Goal: Communication & Community: Answer question/provide support

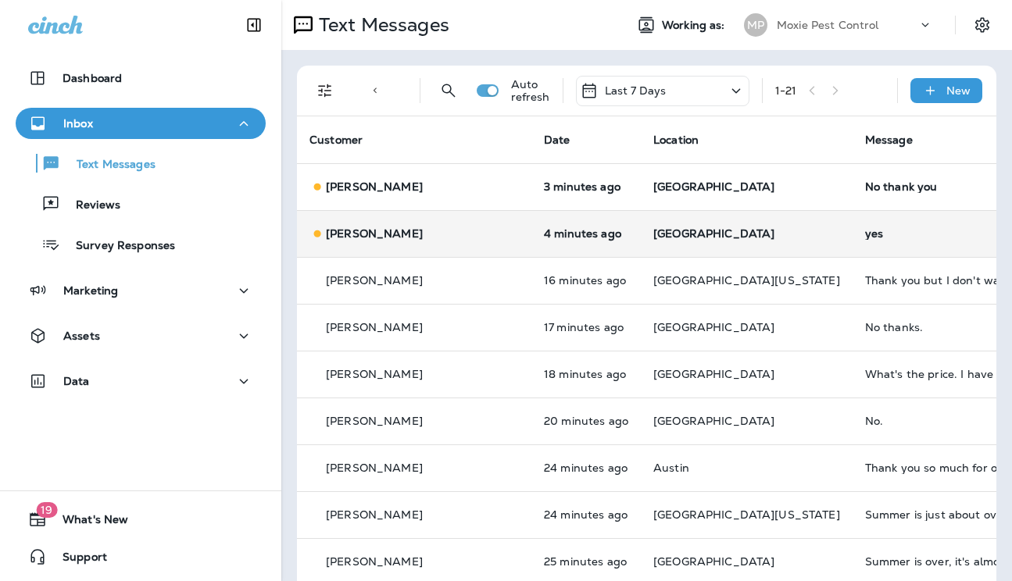
click at [865, 235] on div "yes" at bounding box center [969, 233] width 209 height 12
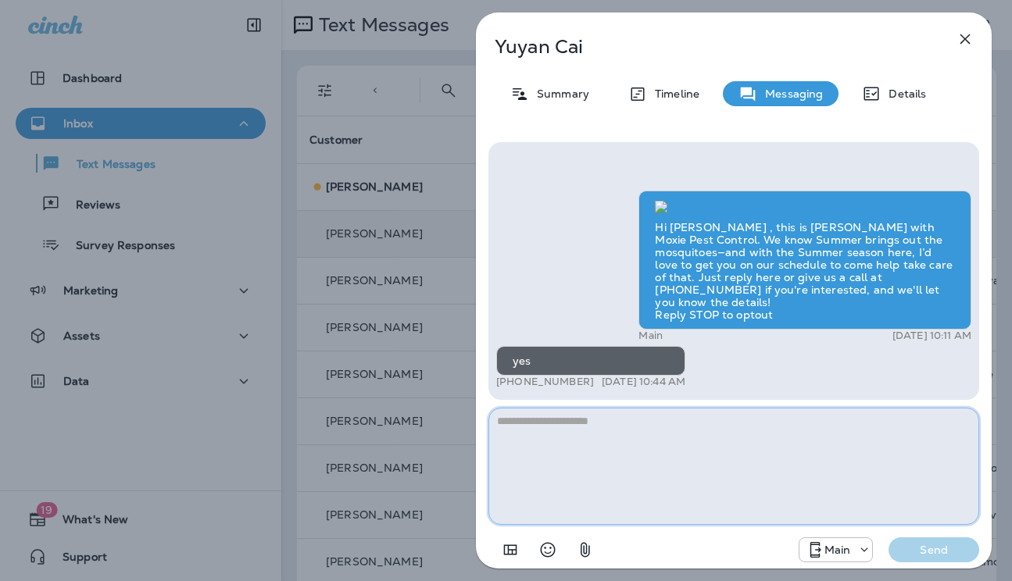
paste textarea "**********"
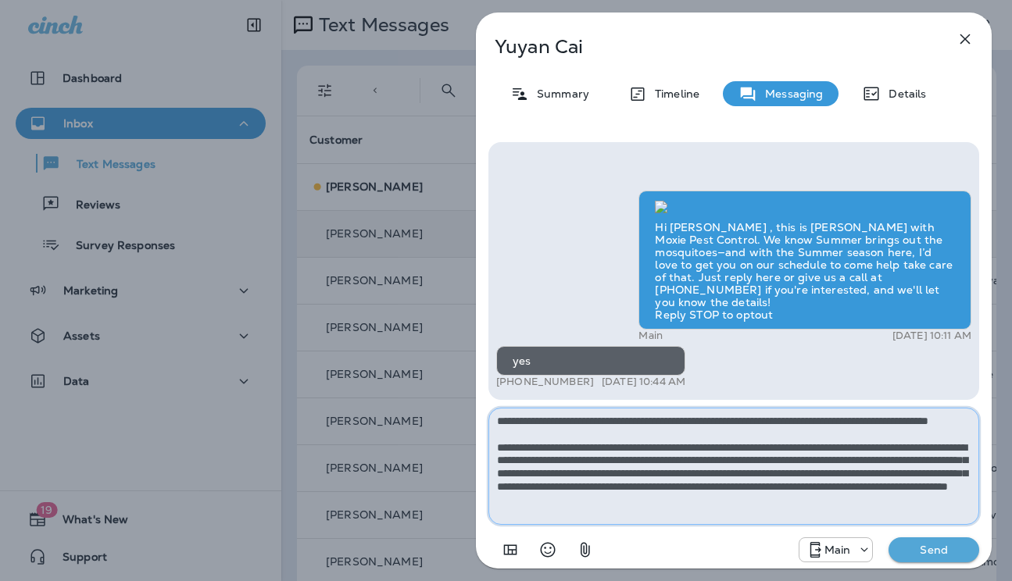
type textarea "**********"
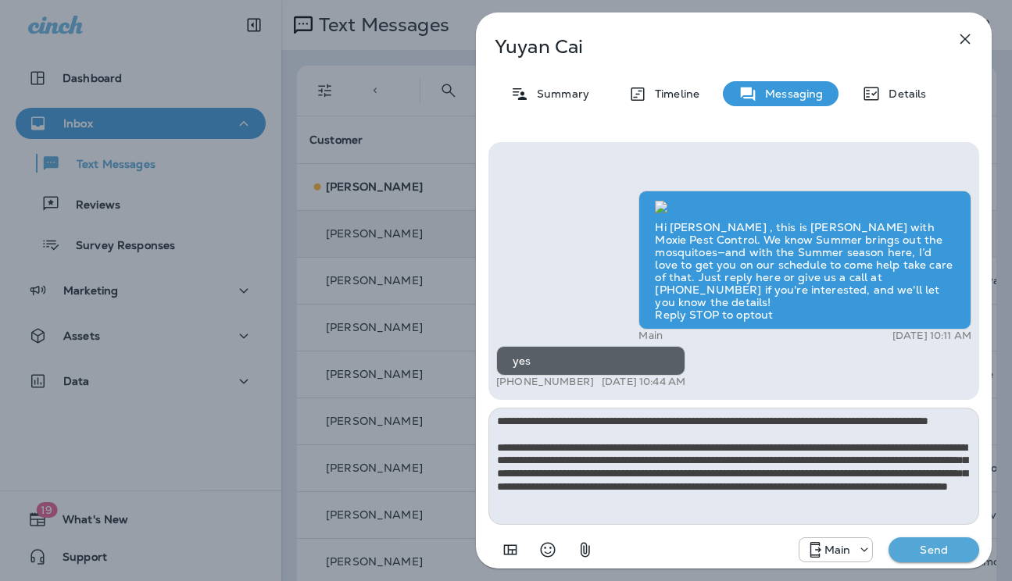
click at [915, 548] on p "Send" at bounding box center [934, 550] width 66 height 14
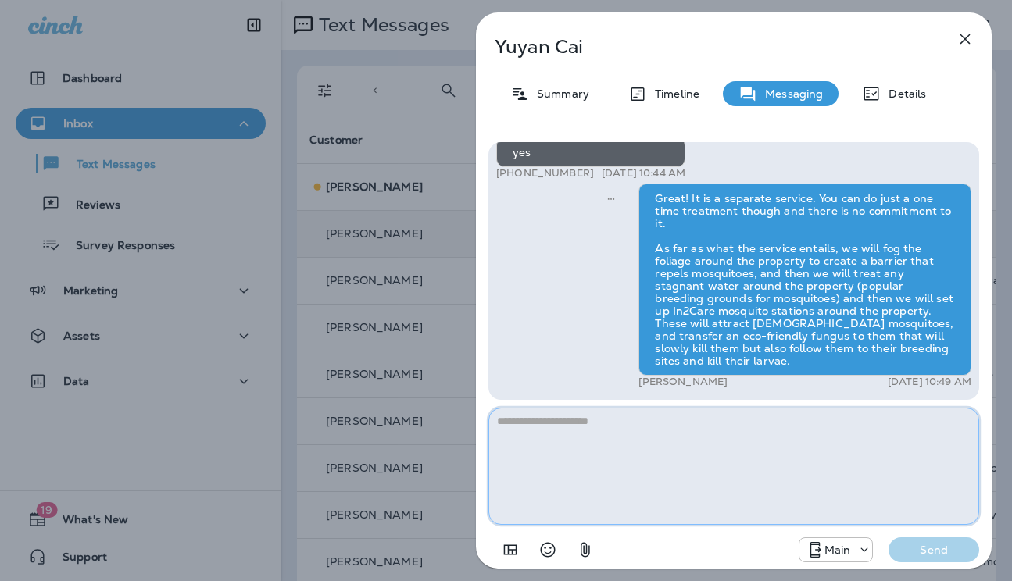
click at [648, 425] on textarea at bounding box center [733, 466] width 491 height 117
paste textarea "**********"
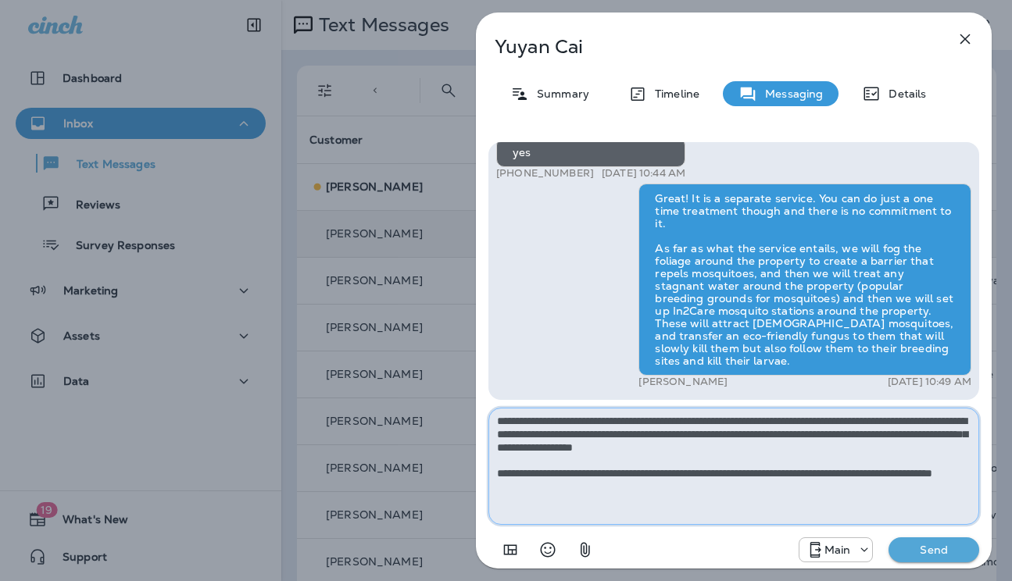
type textarea "**********"
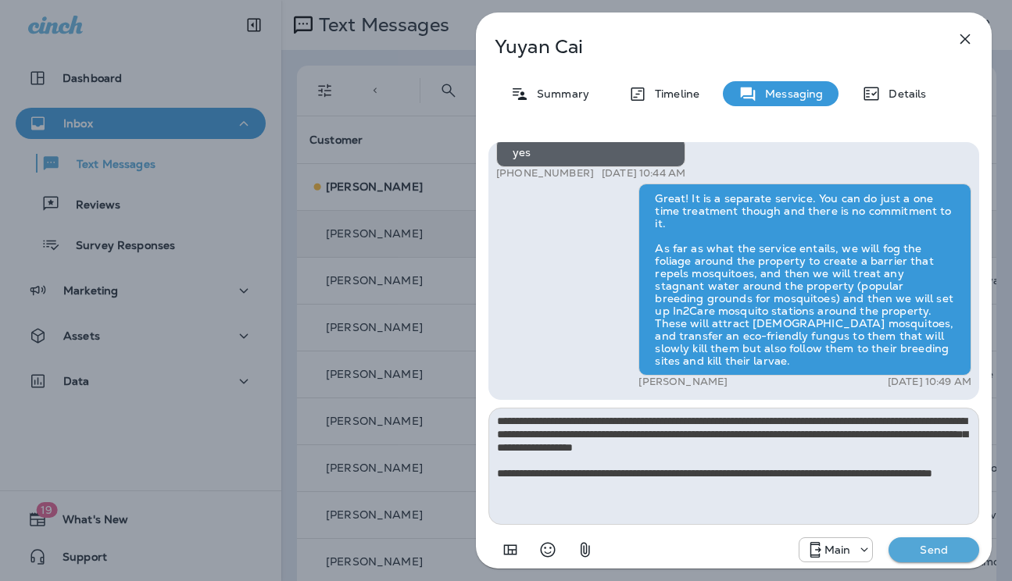
click at [930, 551] on p "Send" at bounding box center [934, 550] width 66 height 14
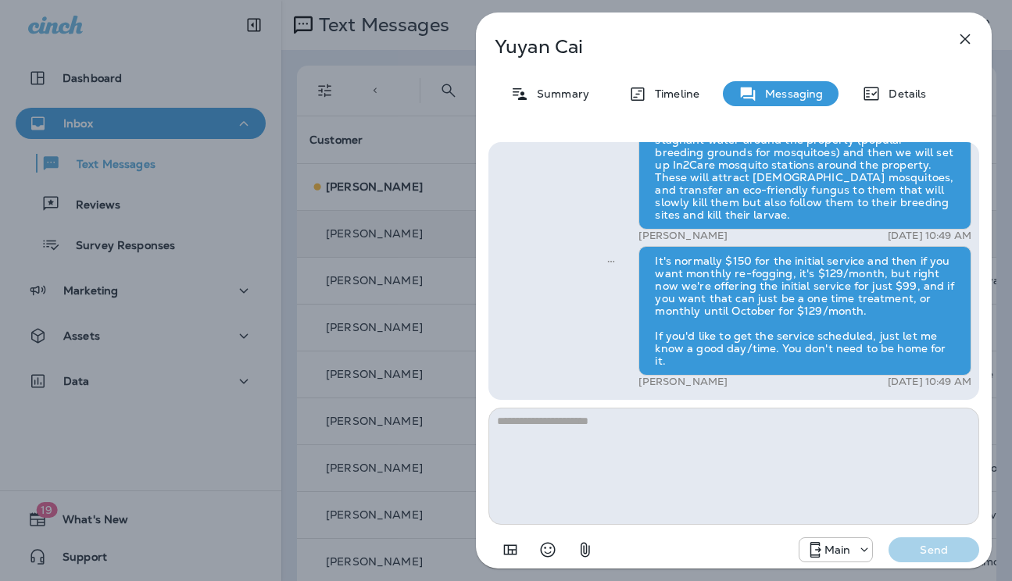
click at [438, 268] on div "[PERSON_NAME] Summary Timeline Messaging Details Hi [PERSON_NAME] , this is [PE…" at bounding box center [506, 290] width 1012 height 581
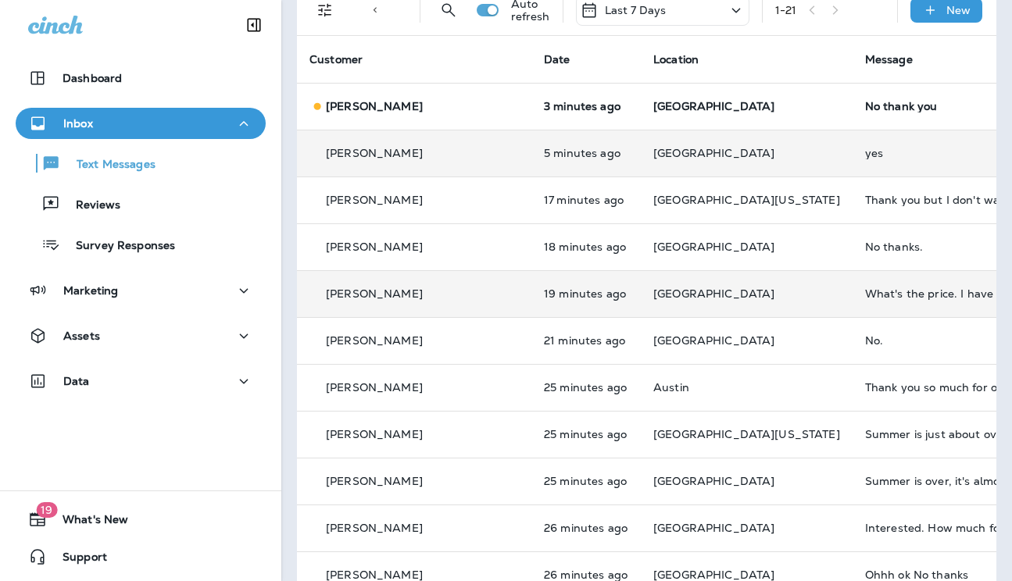
scroll to position [91, 0]
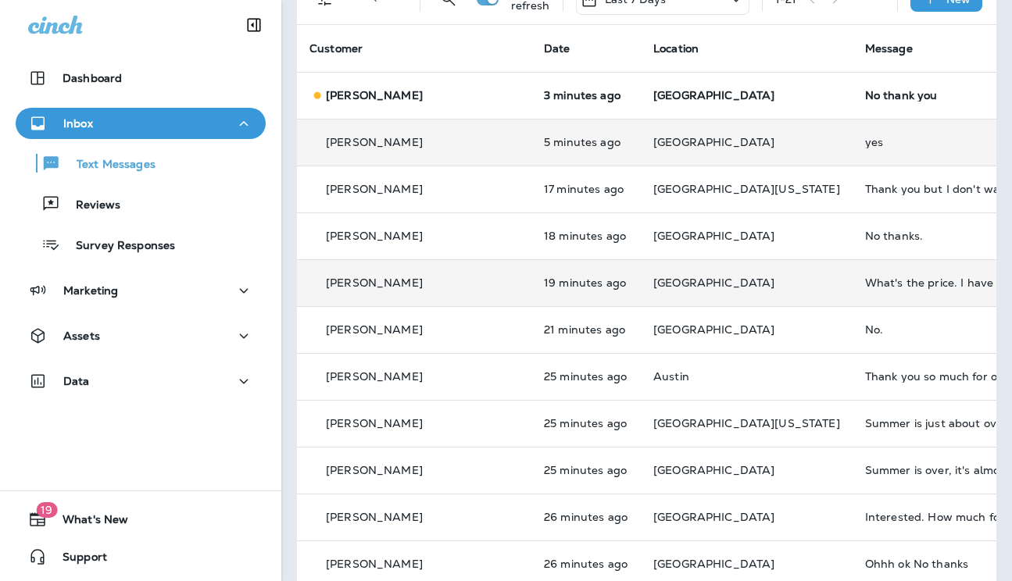
click at [865, 279] on div "What's the price. I have average and [PERSON_NAME] next to me. Not looking to s…" at bounding box center [969, 283] width 209 height 12
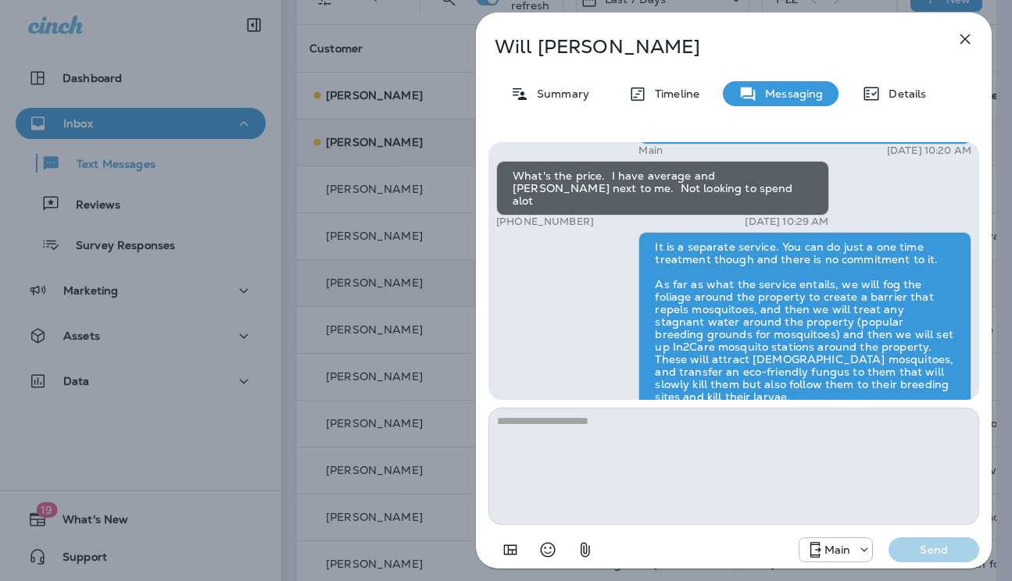
scroll to position [-162, 0]
click at [579, 216] on div "What's the price. I have average and [PERSON_NAME] next to me. Not looking to s…" at bounding box center [662, 189] width 333 height 55
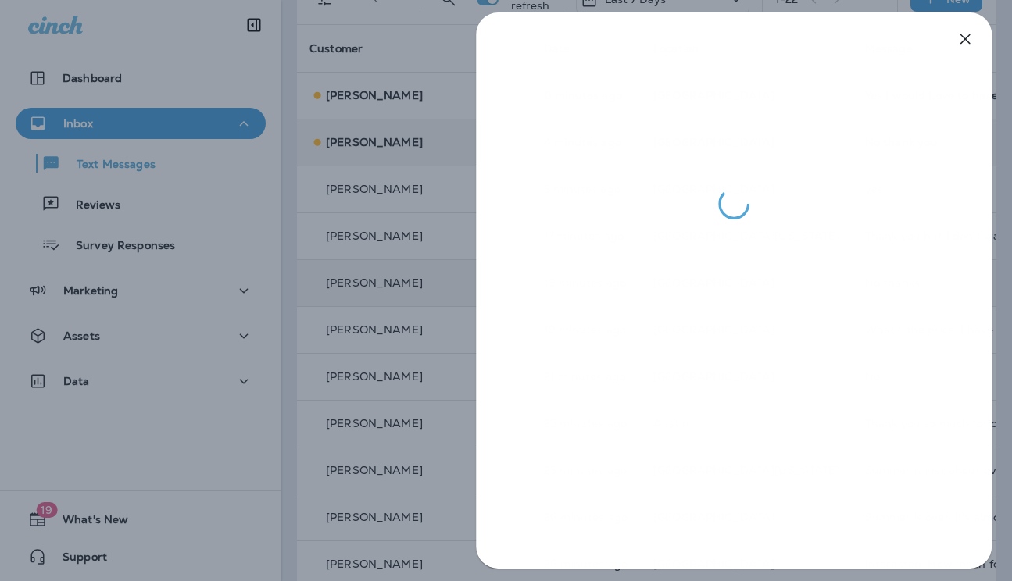
click at [367, 209] on div at bounding box center [506, 290] width 1012 height 581
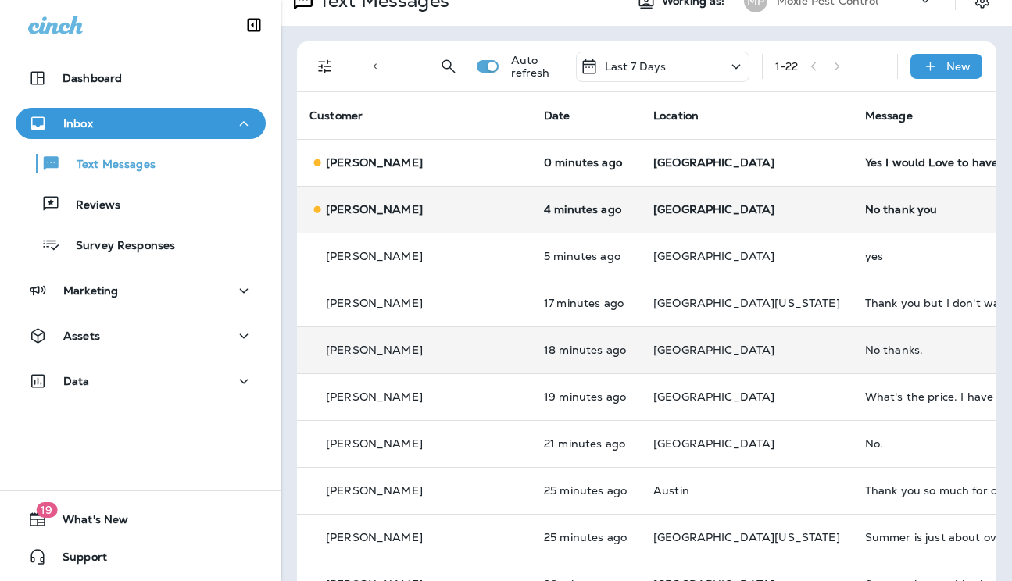
scroll to position [25, 0]
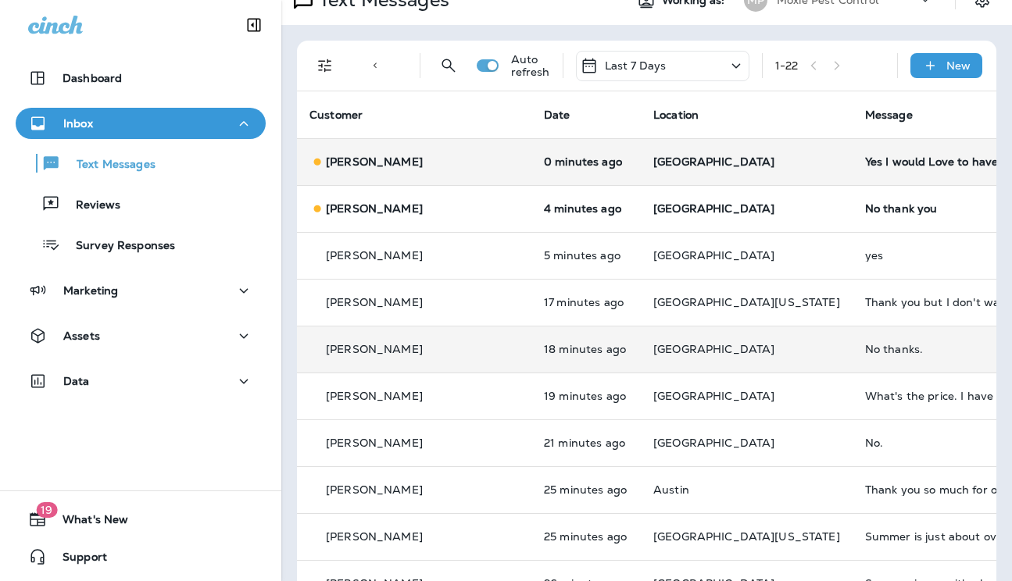
click at [852, 173] on td "Yes I would Love to have the mosquitoes treated" at bounding box center [969, 161] width 234 height 47
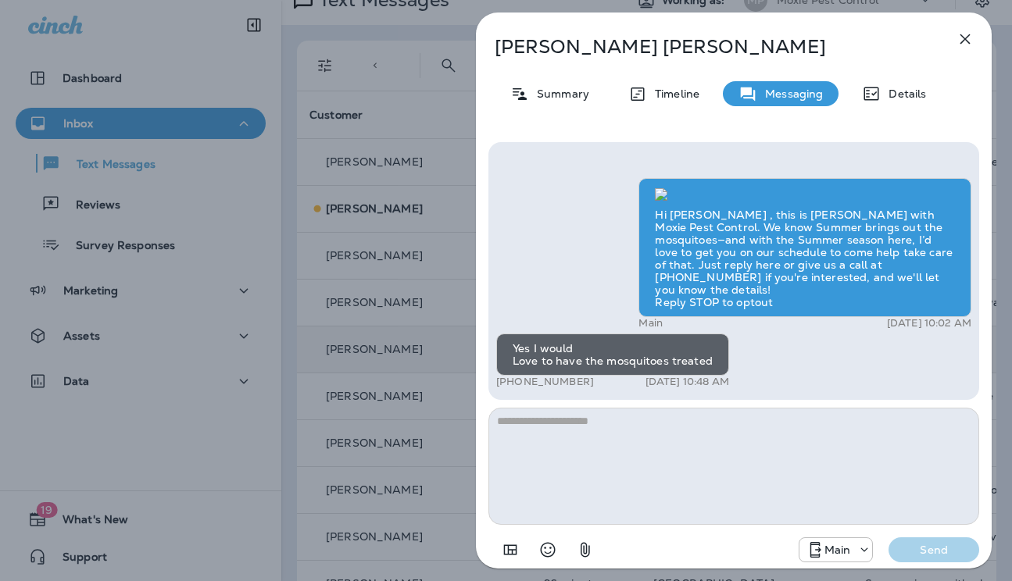
scroll to position [1, 0]
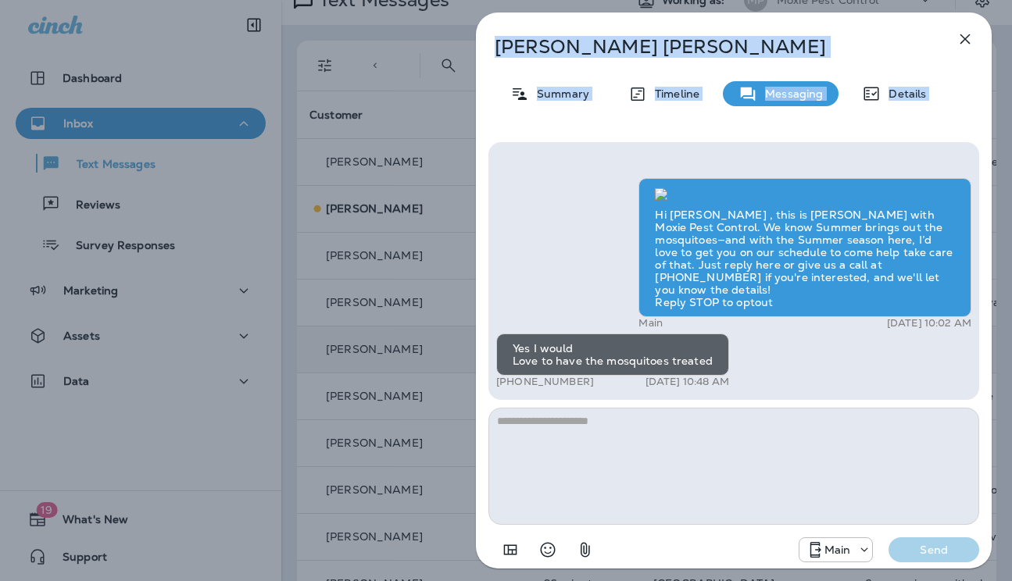
drag, startPoint x: 723, startPoint y: 30, endPoint x: 691, endPoint y: 203, distance: 176.3
click at [691, 203] on div "[PERSON_NAME] Summary Timeline Messaging Details Hi [PERSON_NAME] , this is [PE…" at bounding box center [734, 295] width 516 height 566
click at [967, 37] on icon "button" at bounding box center [964, 39] width 19 height 19
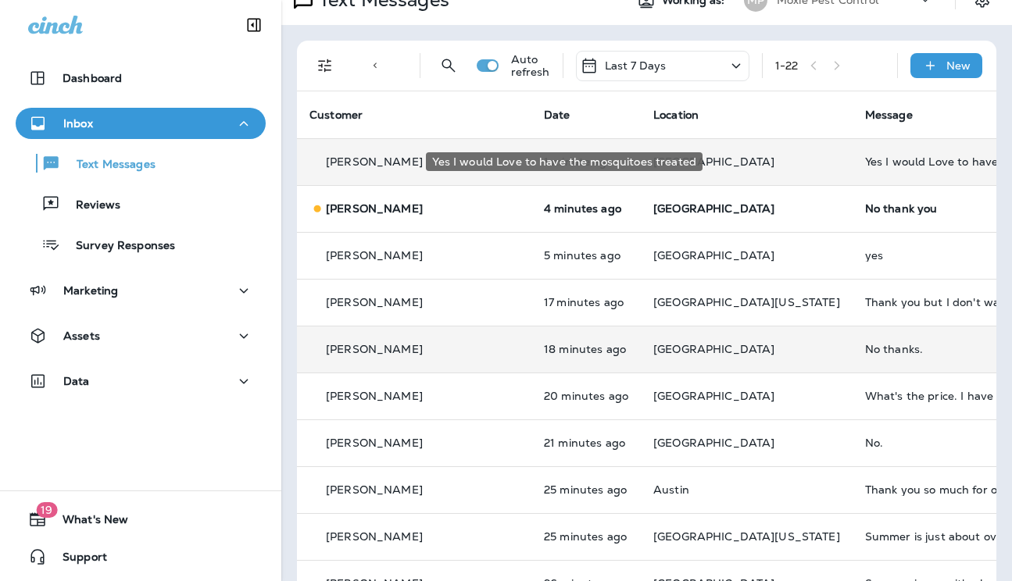
click at [865, 165] on div "Yes I would Love to have the mosquitoes treated" at bounding box center [969, 161] width 209 height 12
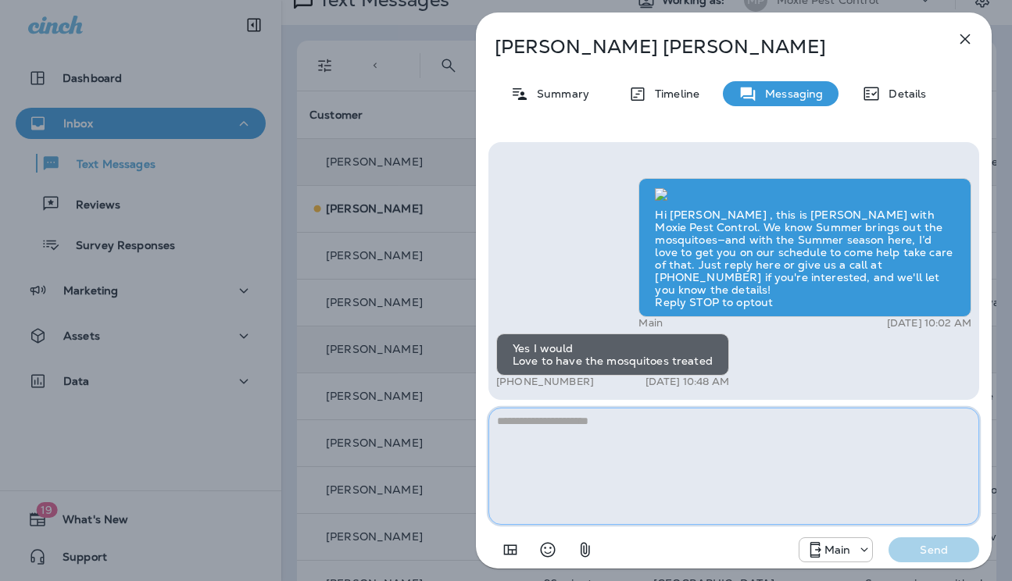
paste textarea "**********"
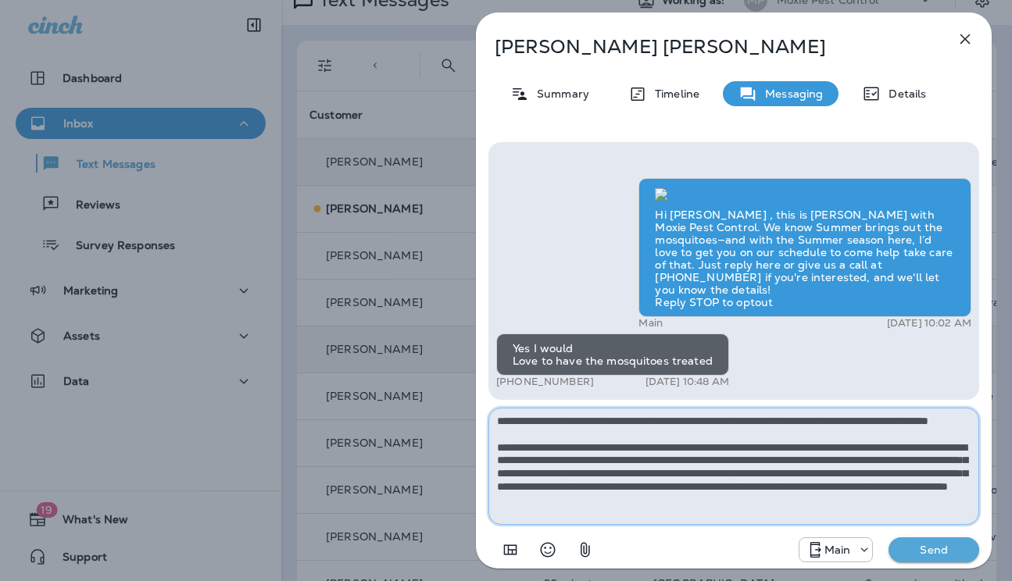
type textarea "**********"
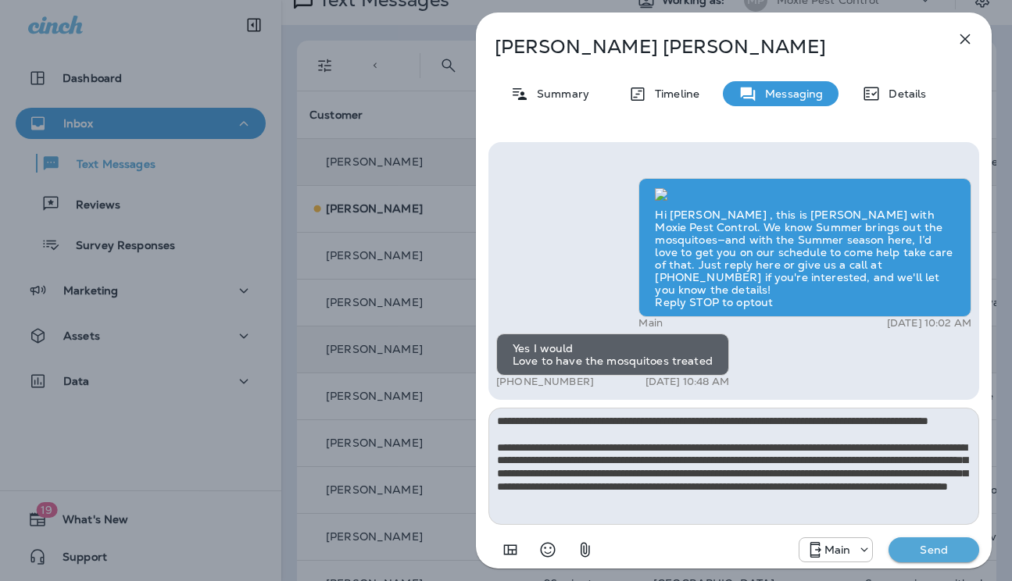
click at [917, 544] on p "Send" at bounding box center [934, 550] width 66 height 14
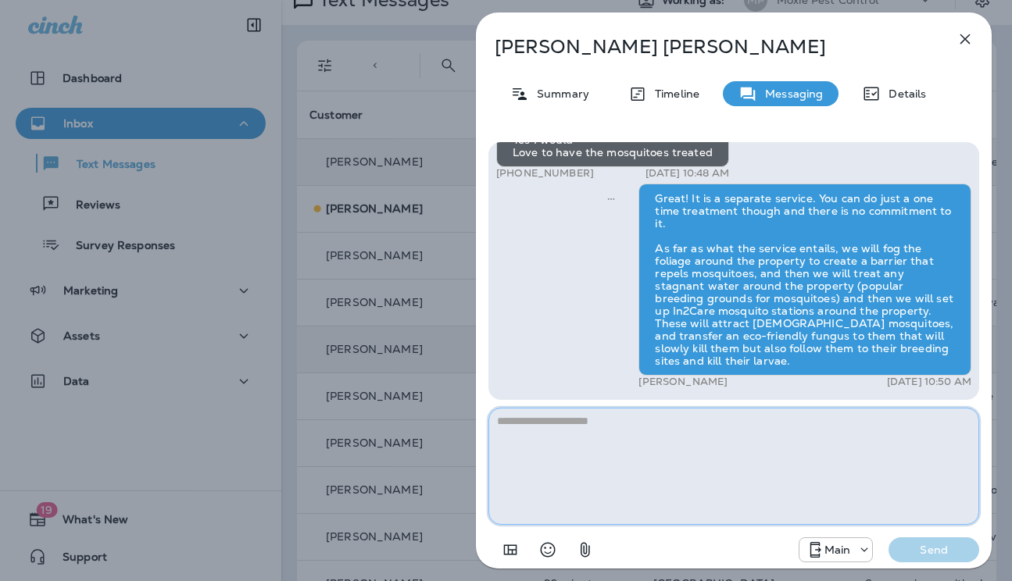
click at [521, 428] on textarea at bounding box center [733, 466] width 491 height 117
paste textarea "**********"
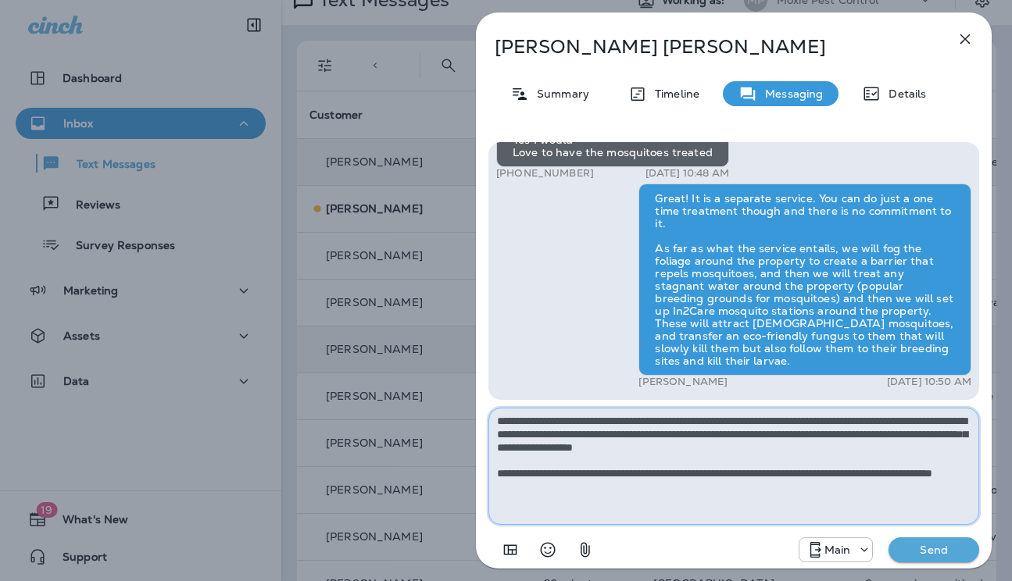
type textarea "**********"
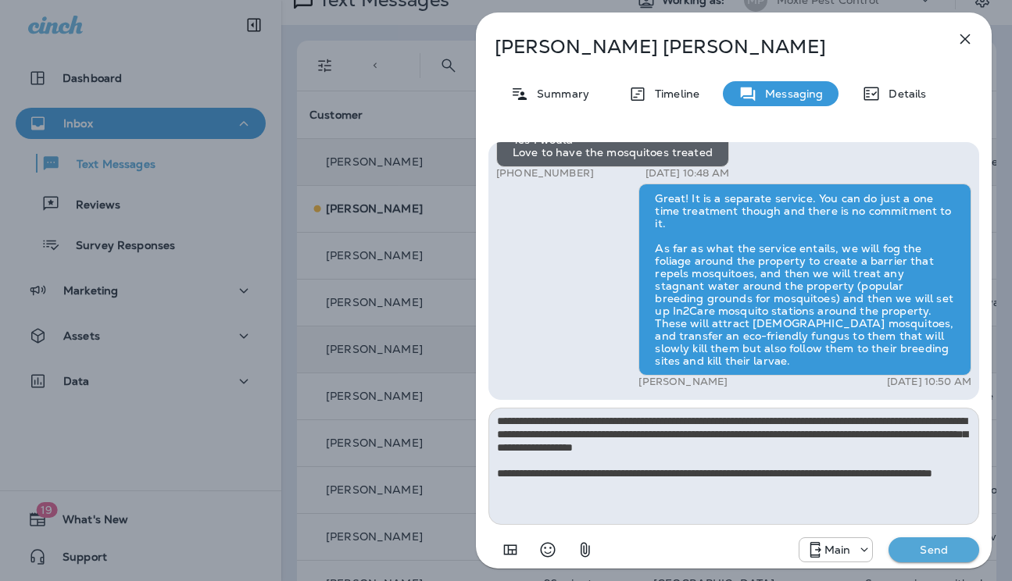
click at [916, 555] on p "Send" at bounding box center [934, 550] width 66 height 14
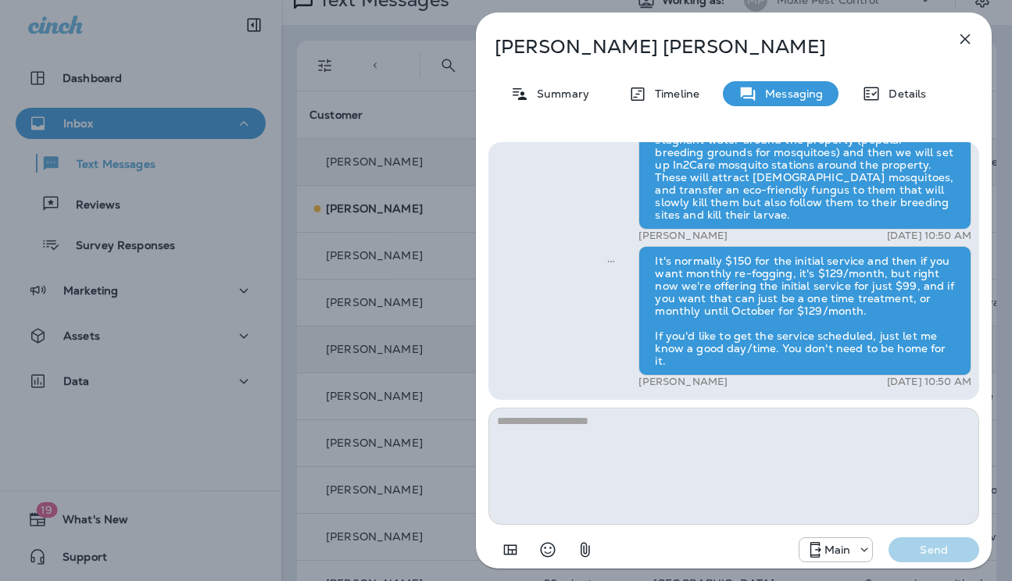
click at [383, 182] on div "[PERSON_NAME] Summary Timeline Messaging Details Hi [PERSON_NAME] , this is [PE…" at bounding box center [506, 290] width 1012 height 581
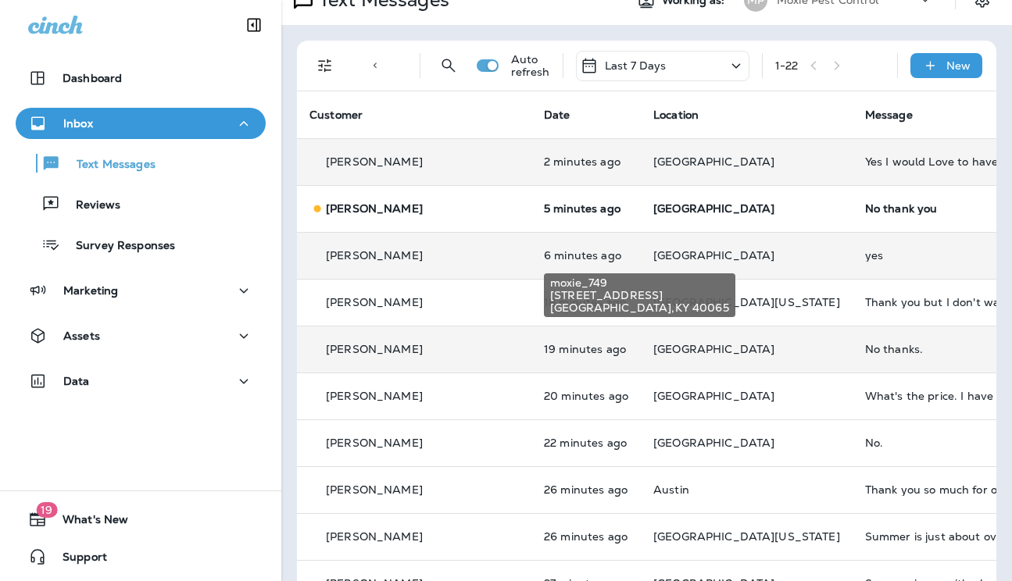
click at [653, 259] on span "[GEOGRAPHIC_DATA]" at bounding box center [713, 255] width 121 height 14
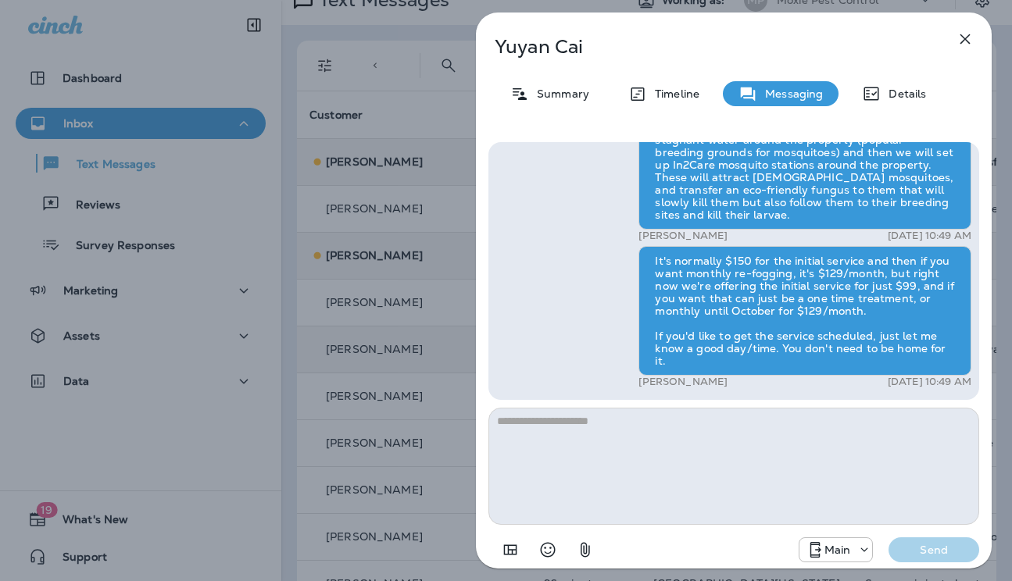
click at [381, 304] on div "[PERSON_NAME] Summary Timeline Messaging Details Hi [PERSON_NAME] , this is [PE…" at bounding box center [506, 290] width 1012 height 581
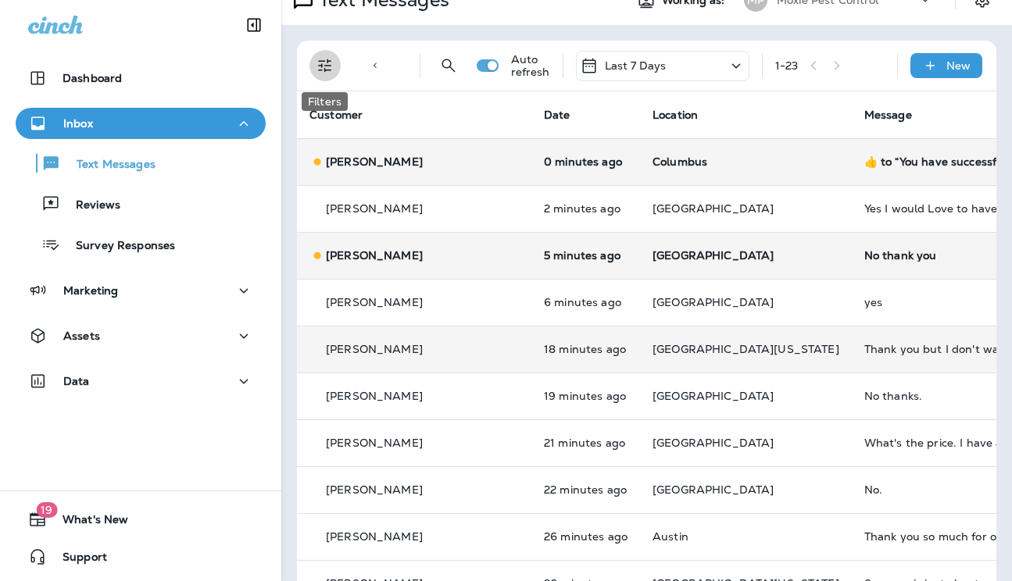
click at [334, 63] on icon "Filters" at bounding box center [325, 65] width 19 height 19
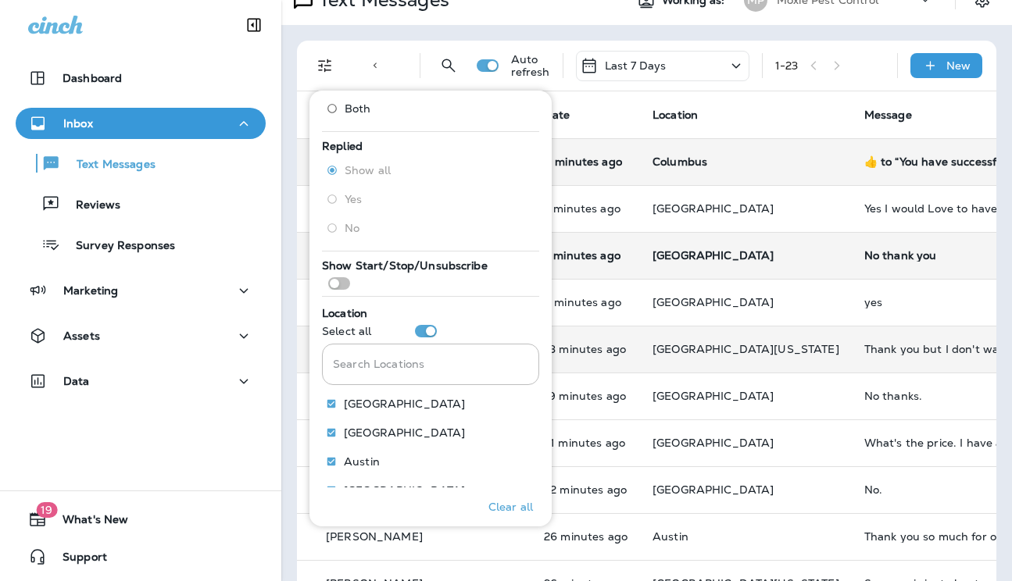
scroll to position [220, 0]
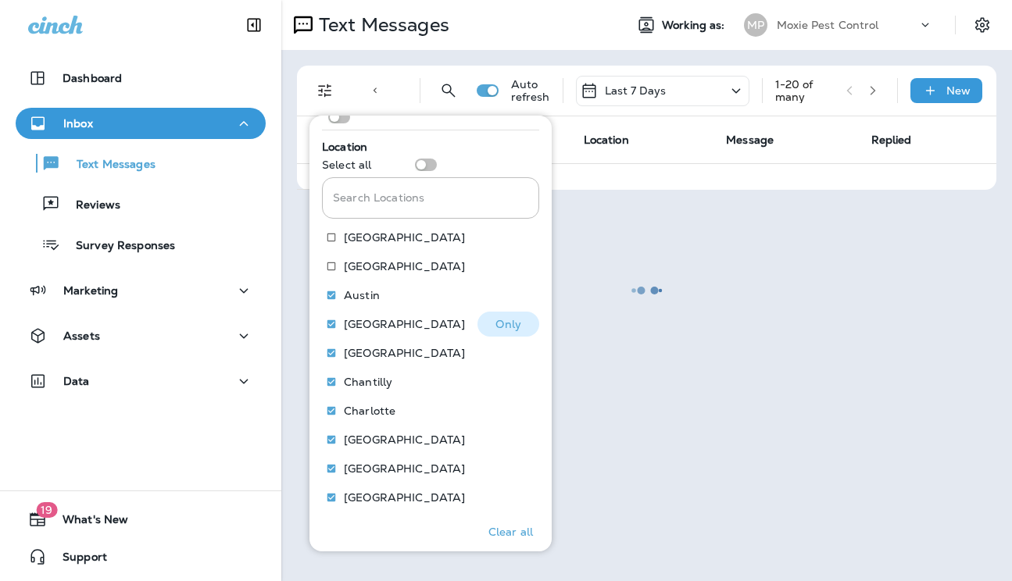
scroll to position [304, 0]
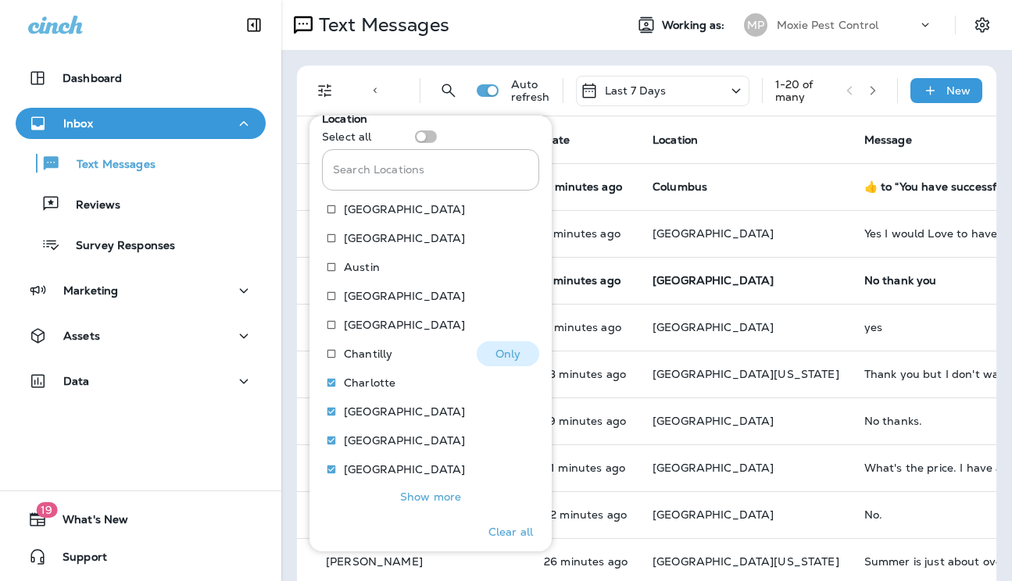
scroll to position [338, 0]
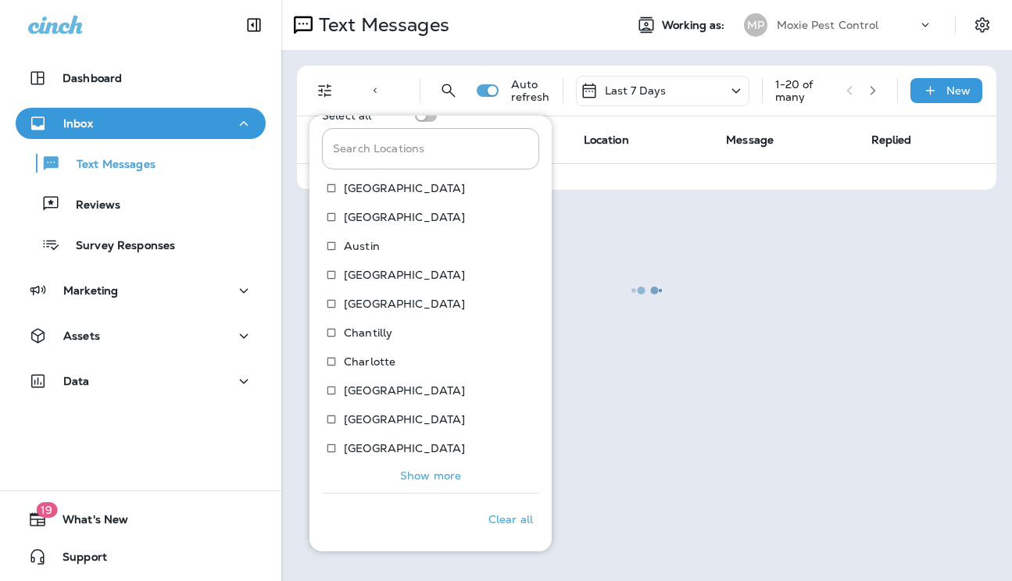
click at [424, 474] on p "Show more" at bounding box center [430, 475] width 61 height 12
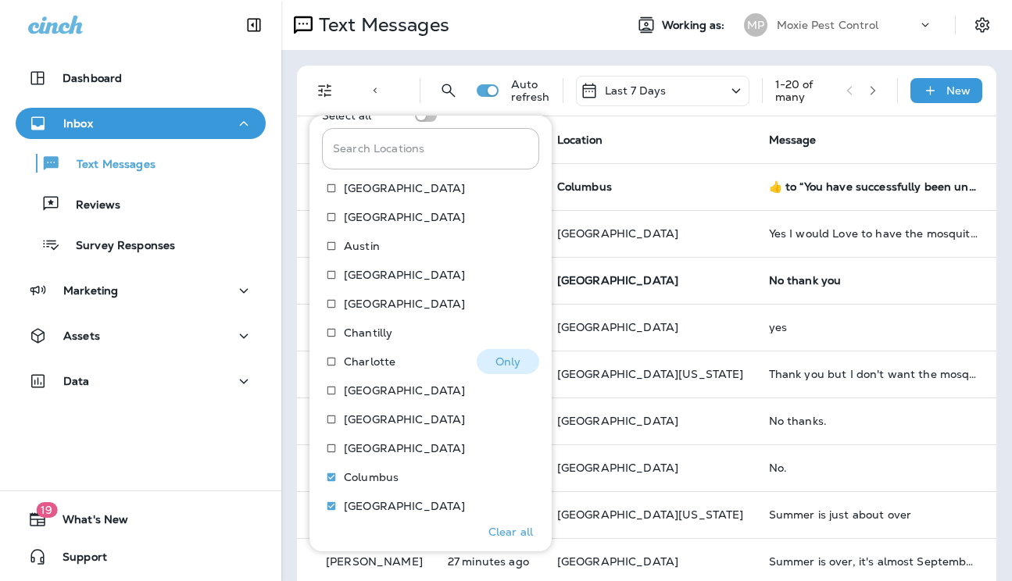
scroll to position [459, 0]
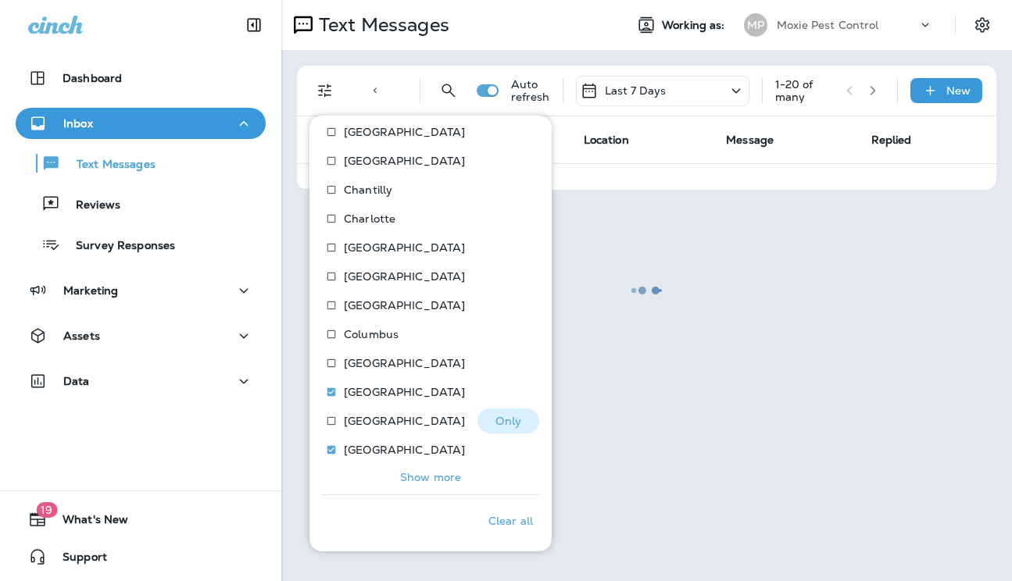
scroll to position [483, 0]
click at [443, 474] on p "Show more" at bounding box center [430, 475] width 61 height 12
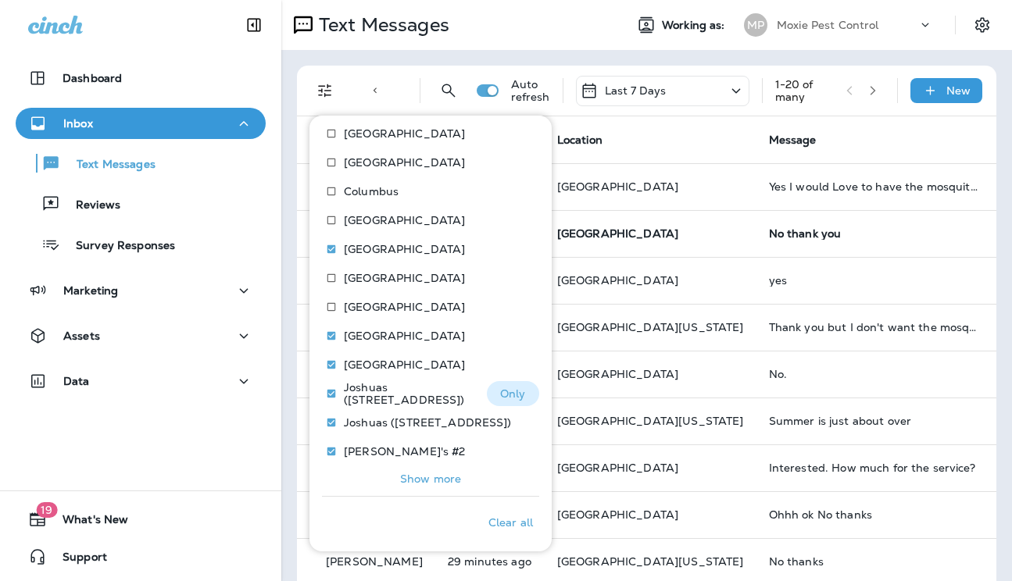
scroll to position [627, 0]
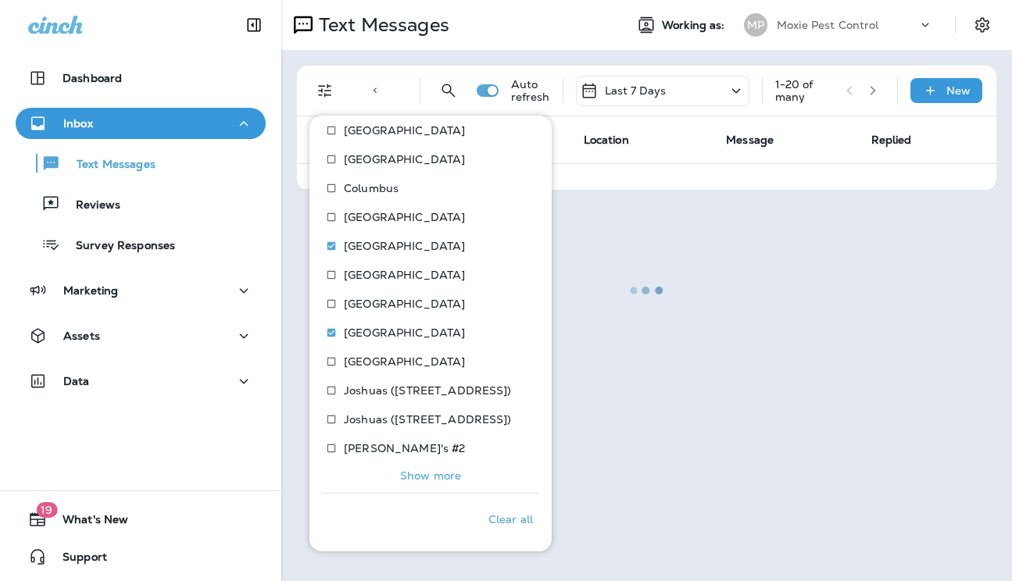
click at [411, 473] on p "Show more" at bounding box center [430, 475] width 61 height 12
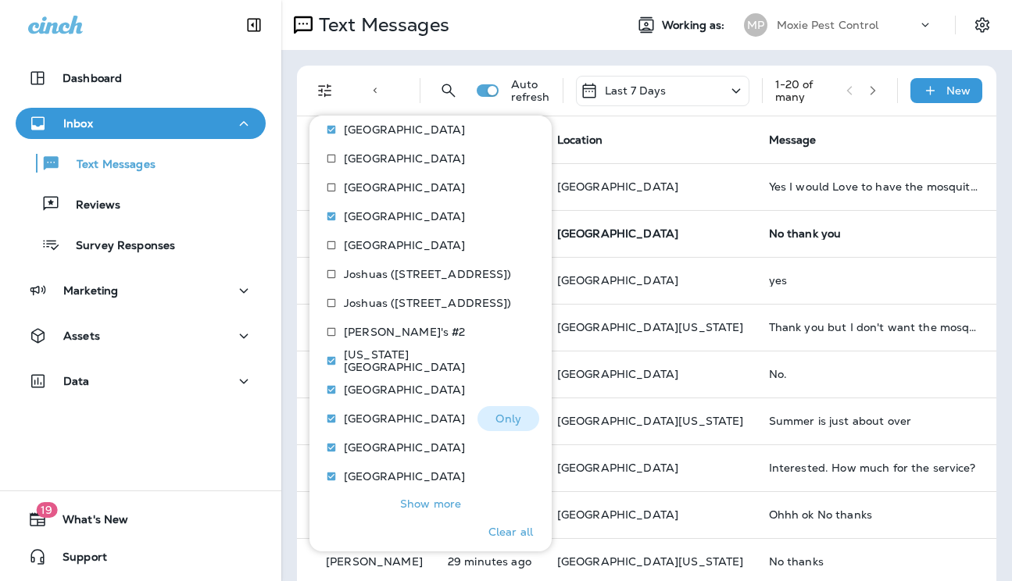
scroll to position [772, 0]
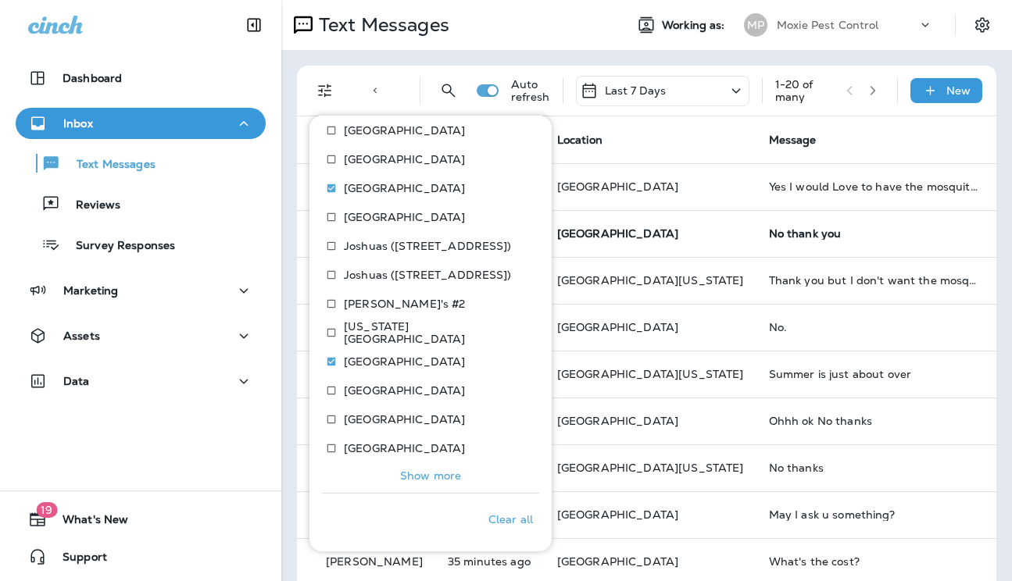
click at [416, 476] on p "Show more" at bounding box center [430, 475] width 61 height 12
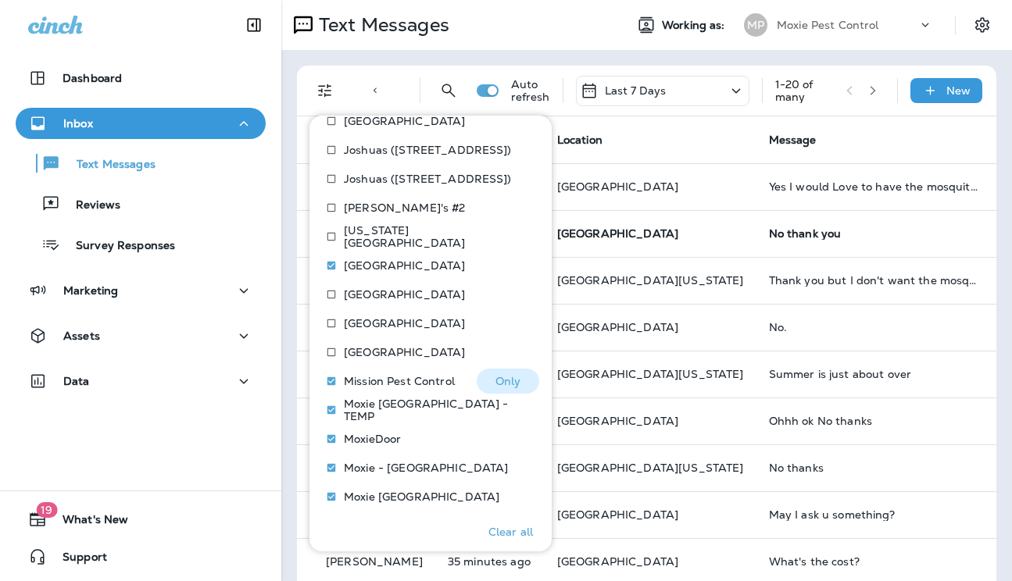
scroll to position [916, 0]
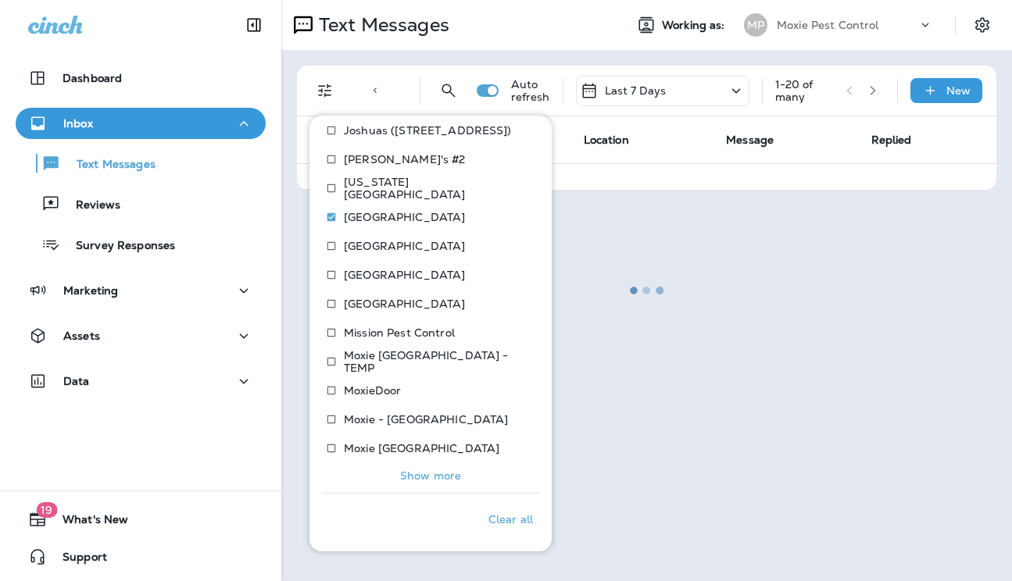
click at [425, 478] on p "Show more" at bounding box center [430, 475] width 61 height 12
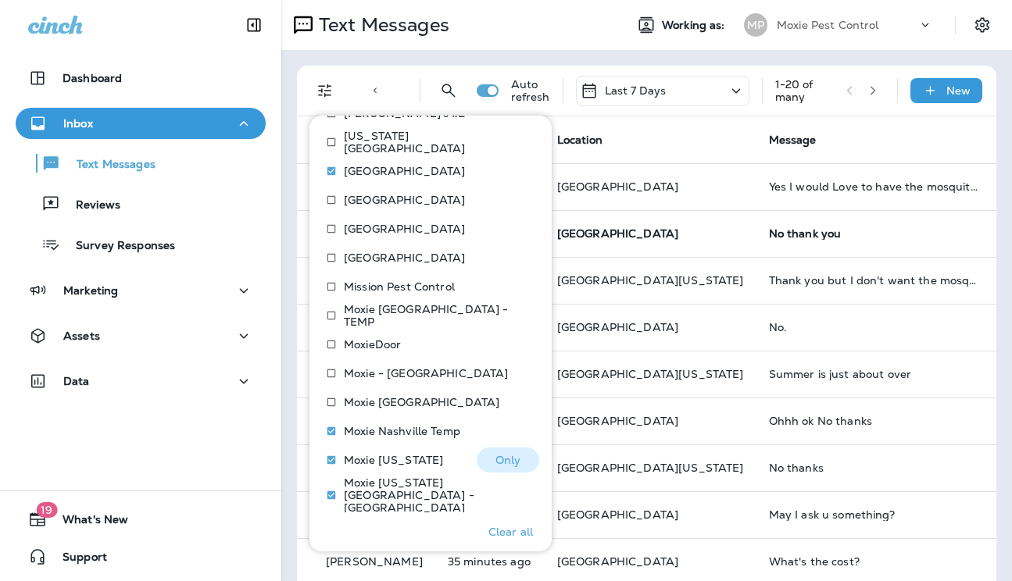
scroll to position [1007, 0]
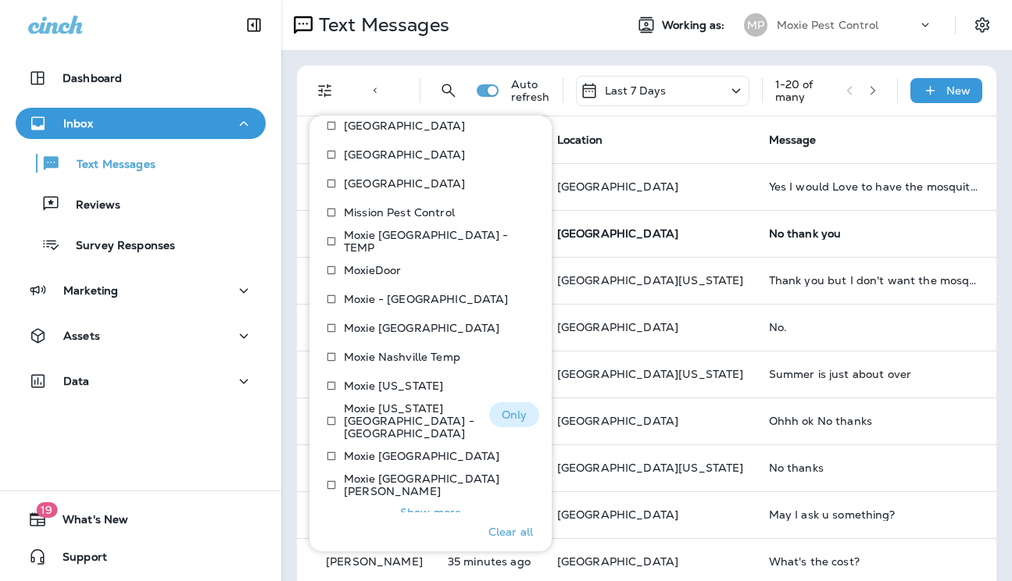
scroll to position [1061, 0]
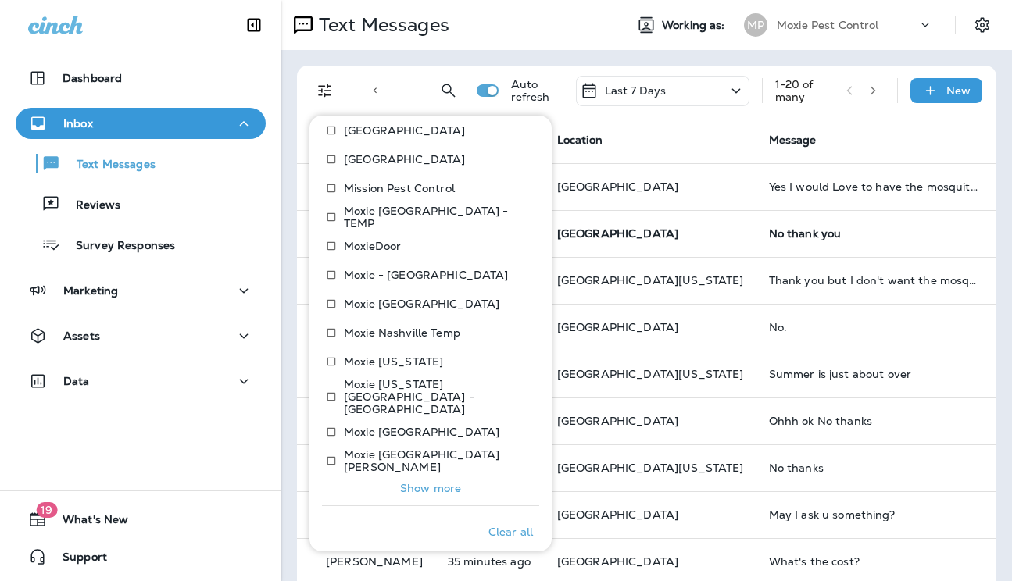
click at [437, 482] on p "Show more" at bounding box center [430, 488] width 61 height 12
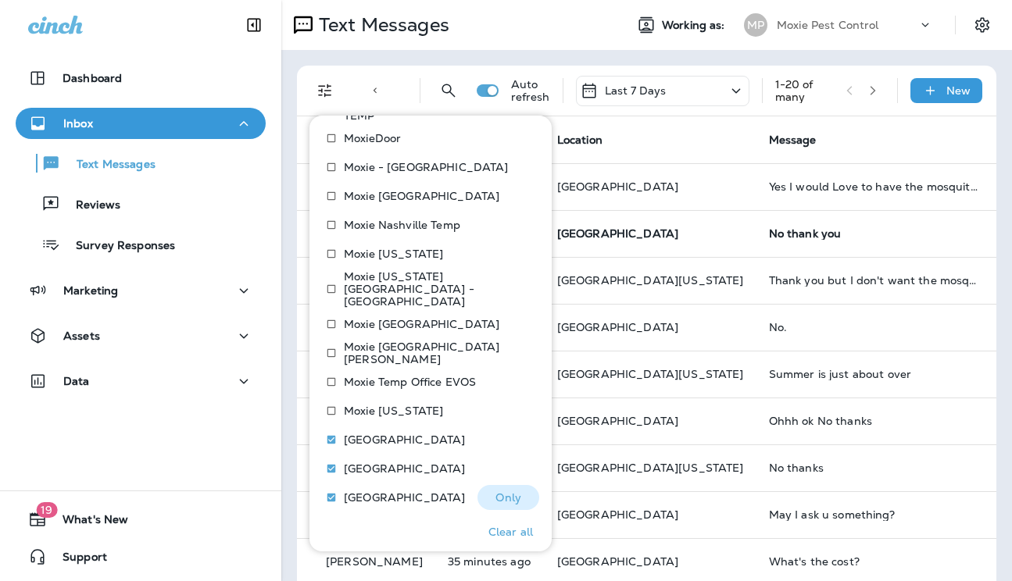
scroll to position [1205, 0]
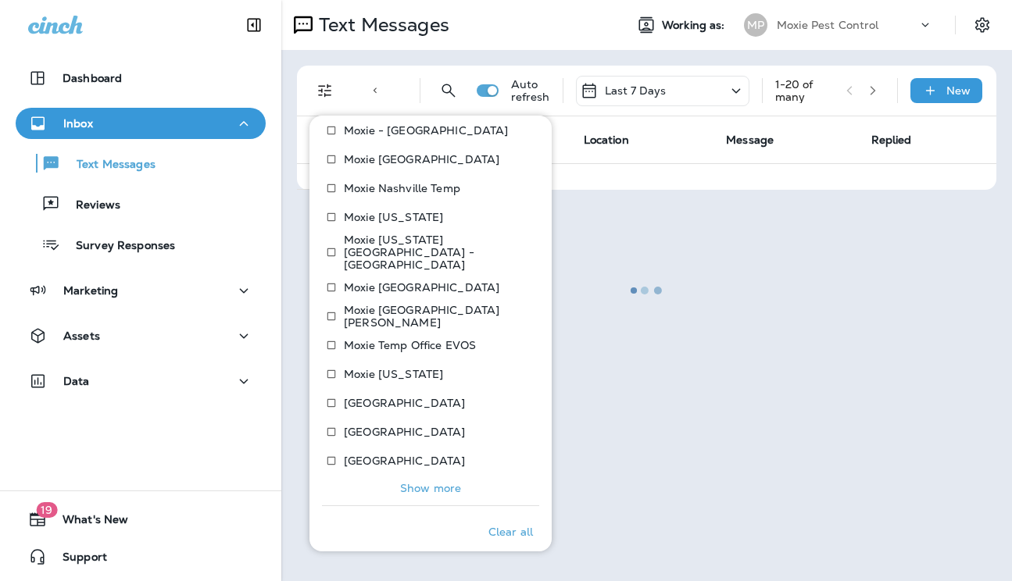
click at [445, 484] on button "Show more" at bounding box center [430, 488] width 217 height 22
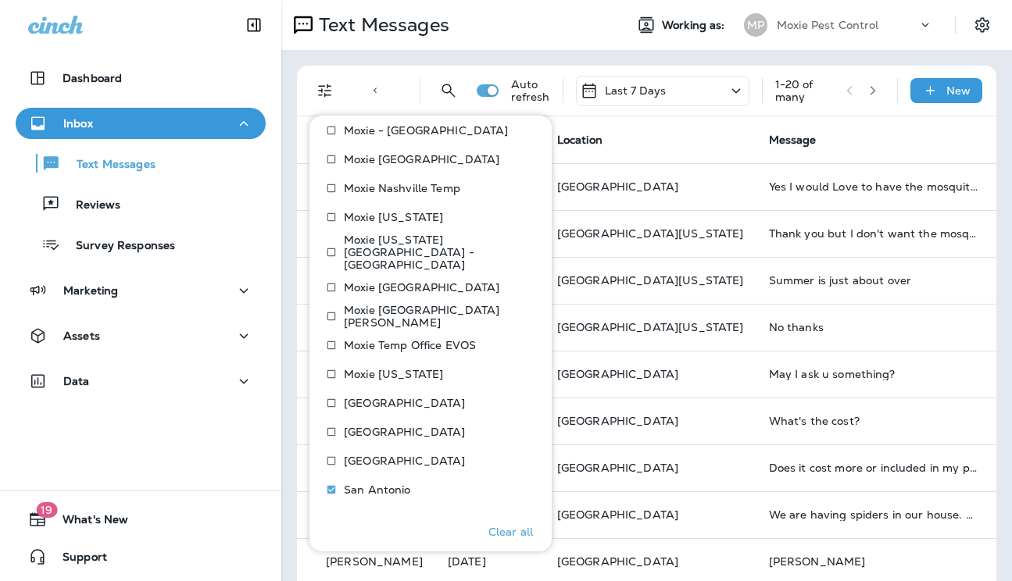
scroll to position [1347, 0]
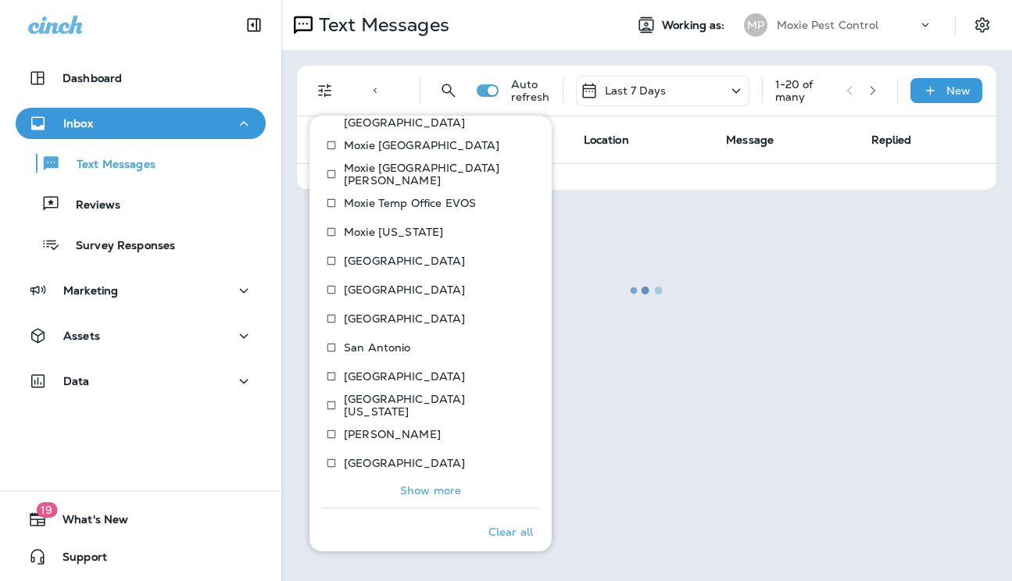
click at [418, 484] on p "Show more" at bounding box center [430, 490] width 61 height 12
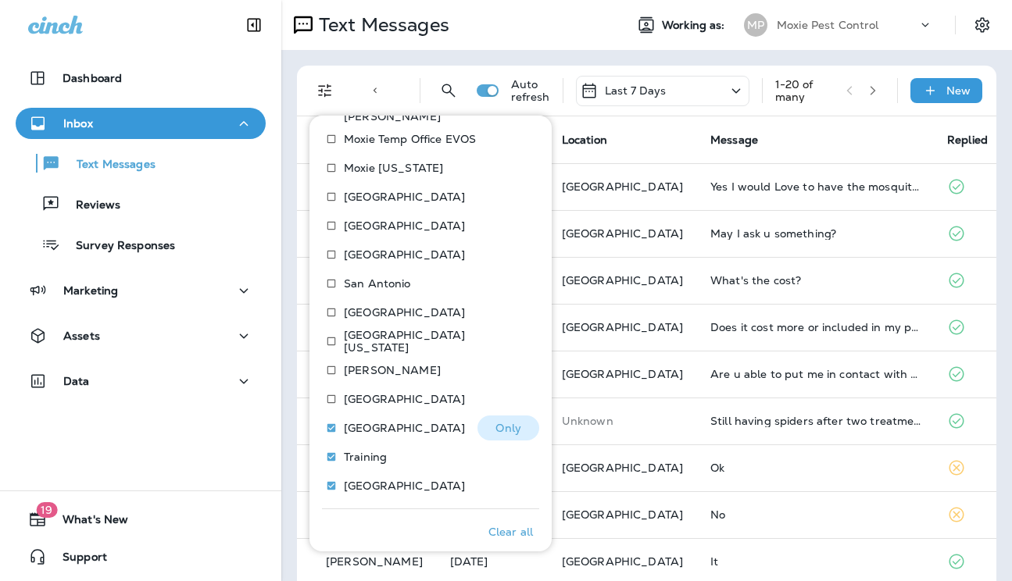
scroll to position [1415, 0]
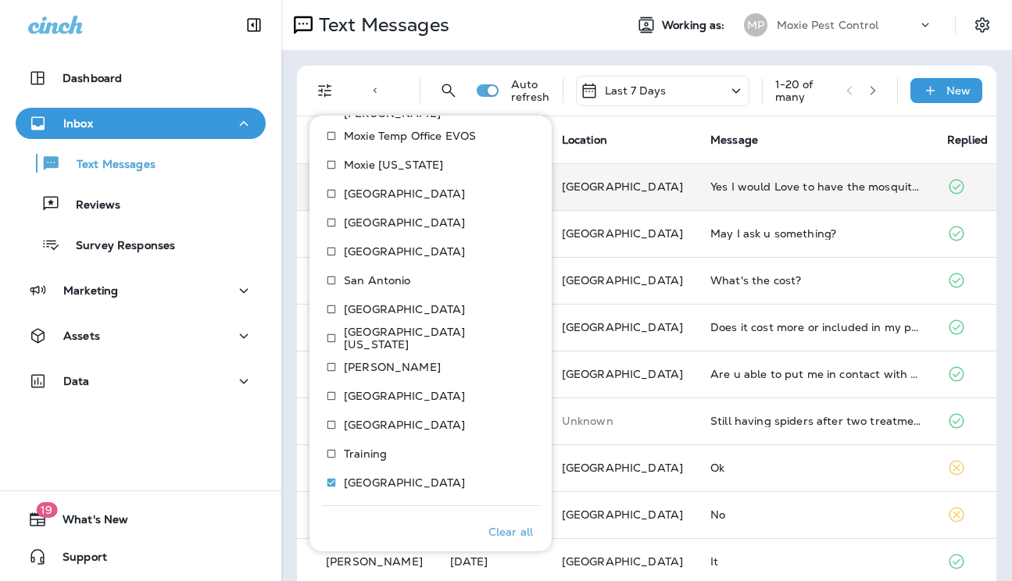
click at [637, 185] on p "[GEOGRAPHIC_DATA]" at bounding box center [623, 186] width 123 height 12
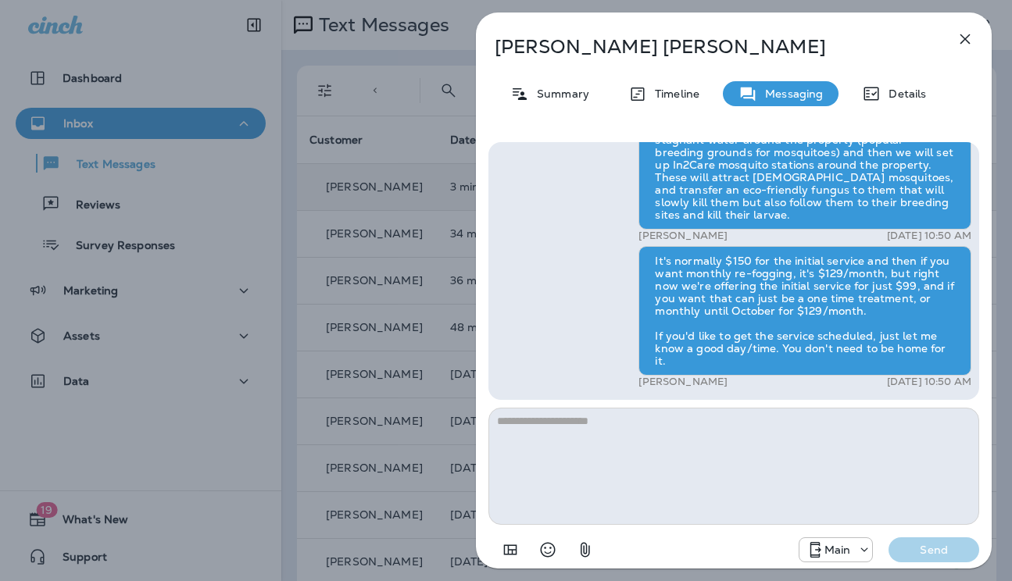
click at [964, 37] on icon "button" at bounding box center [965, 39] width 10 height 10
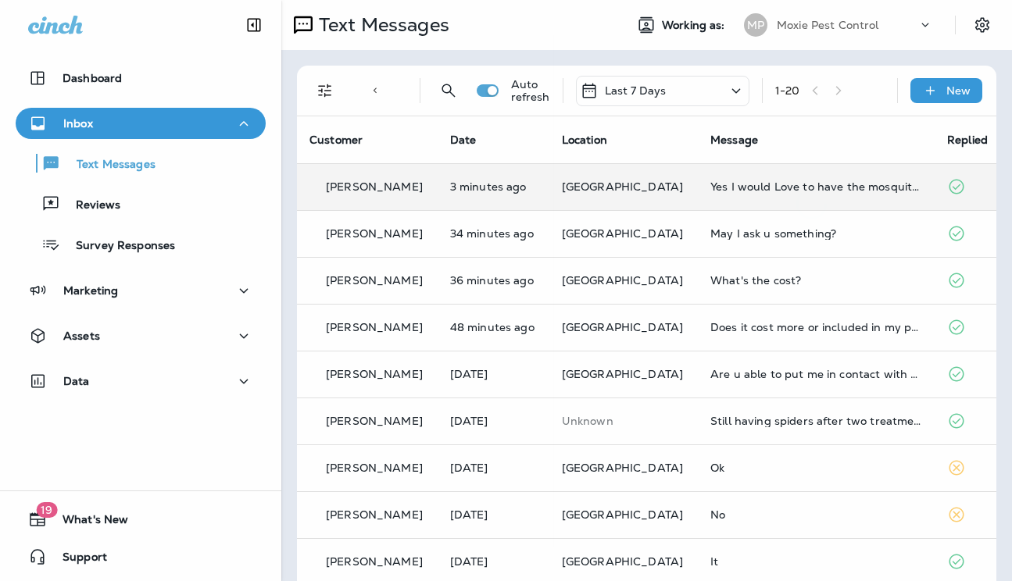
click at [774, 240] on div at bounding box center [506, 290] width 1012 height 581
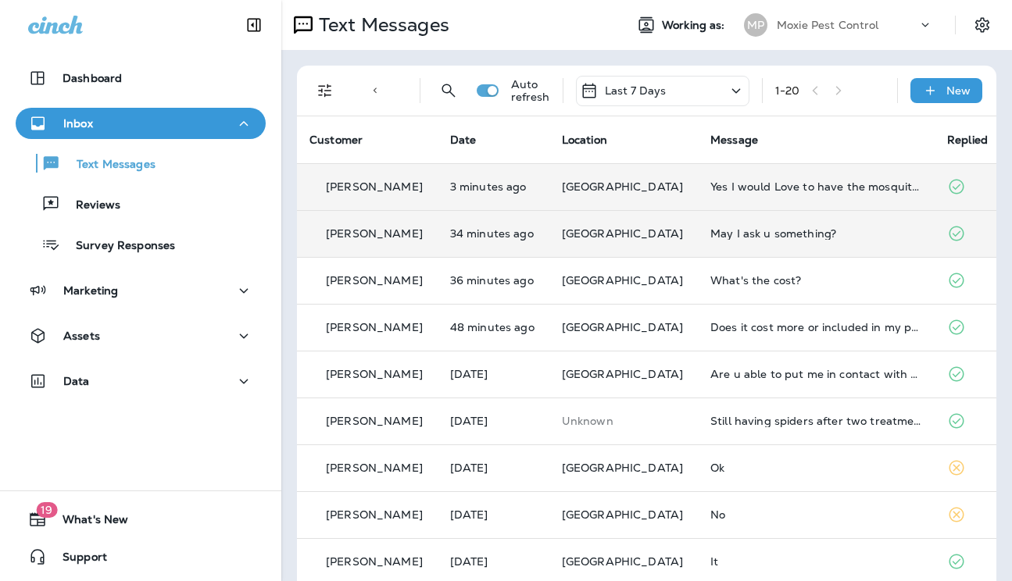
click at [756, 235] on div "May I ask u something?" at bounding box center [816, 233] width 212 height 12
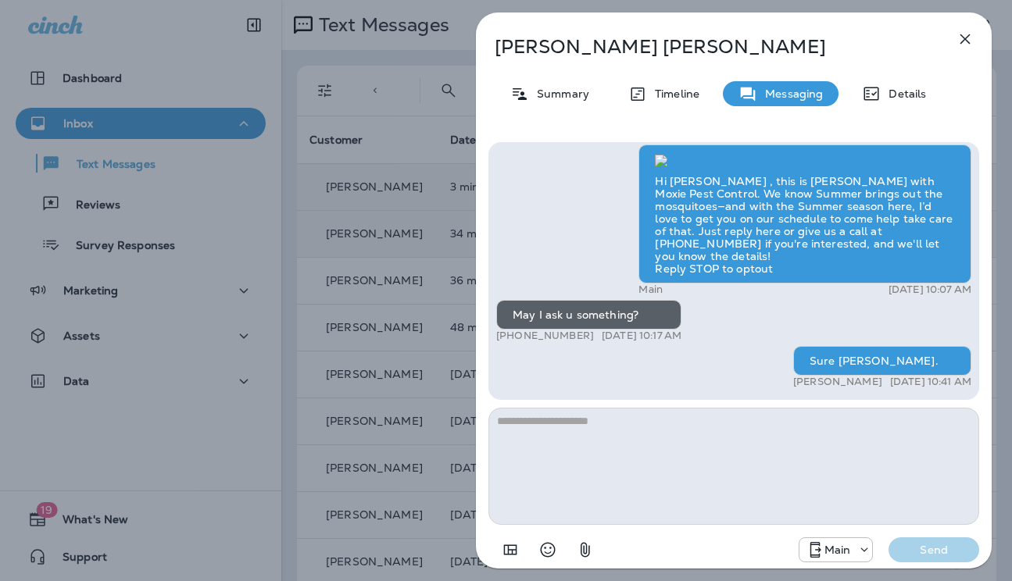
click at [682, 439] on textarea at bounding box center [733, 466] width 491 height 117
click at [455, 324] on div "[PERSON_NAME] Summary Timeline Messaging Details Hi [PERSON_NAME] , this is [PE…" at bounding box center [506, 290] width 1012 height 581
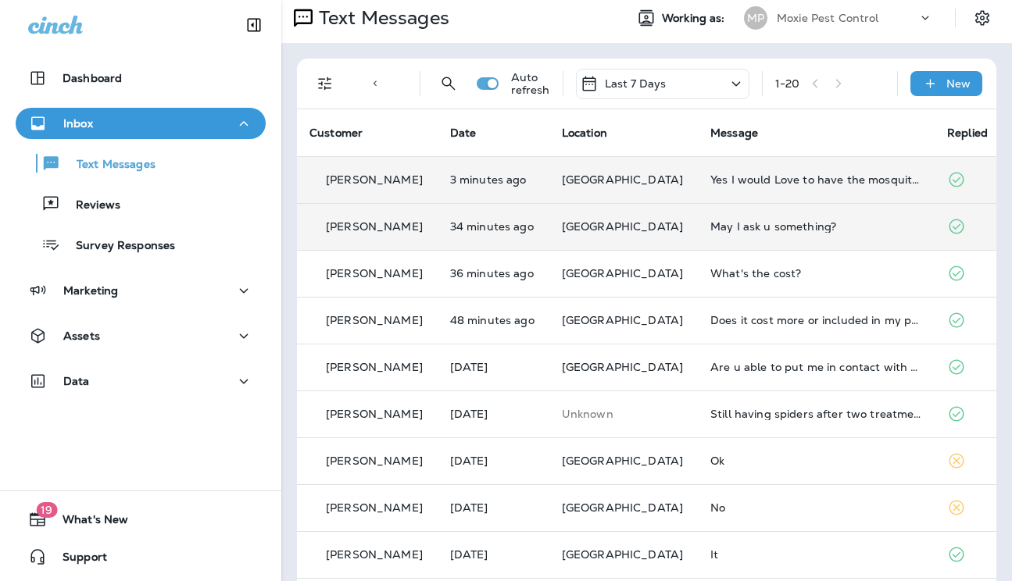
scroll to position [23, 0]
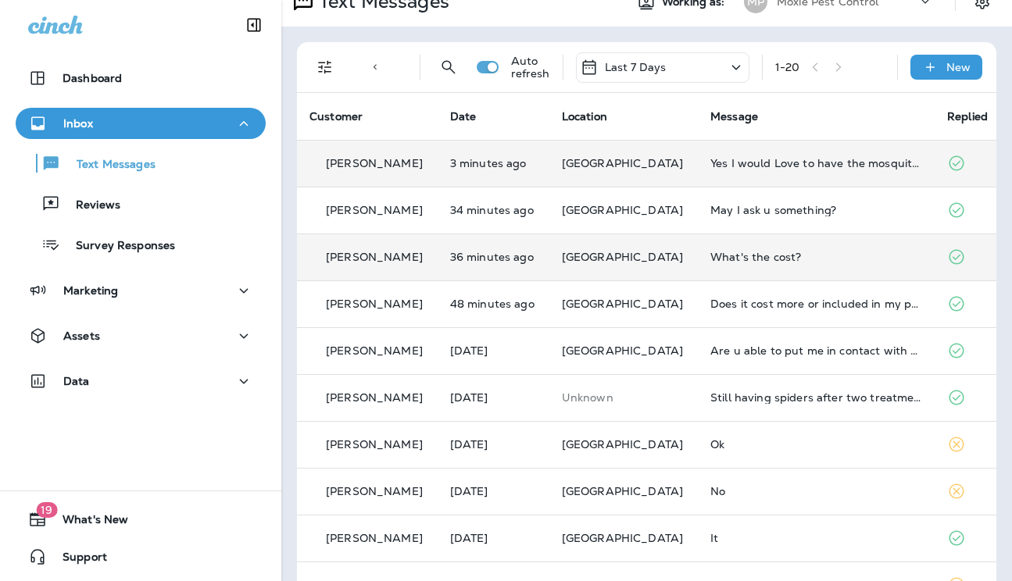
click at [755, 254] on div "What's the cost?" at bounding box center [816, 257] width 212 height 12
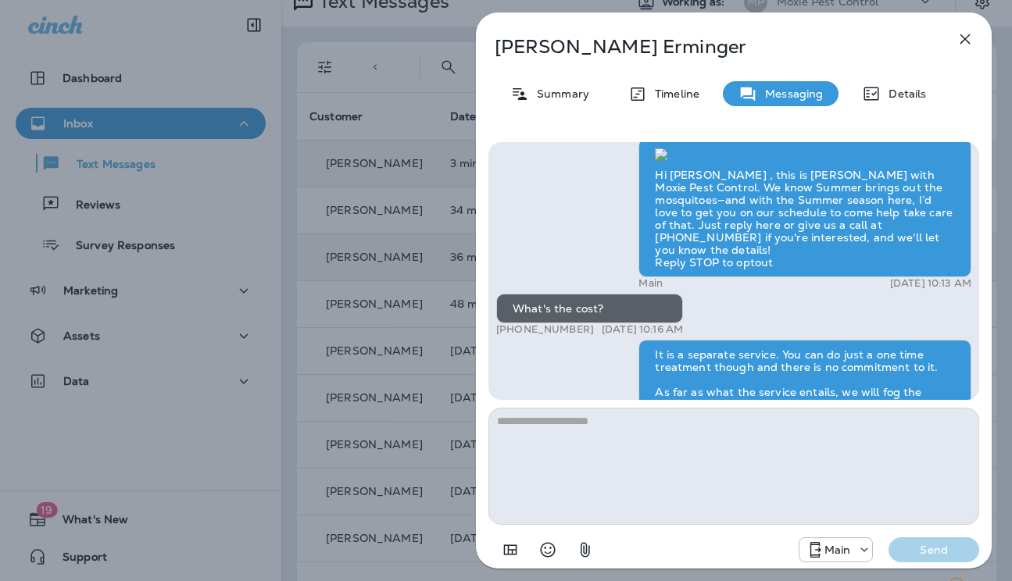
scroll to position [1, 0]
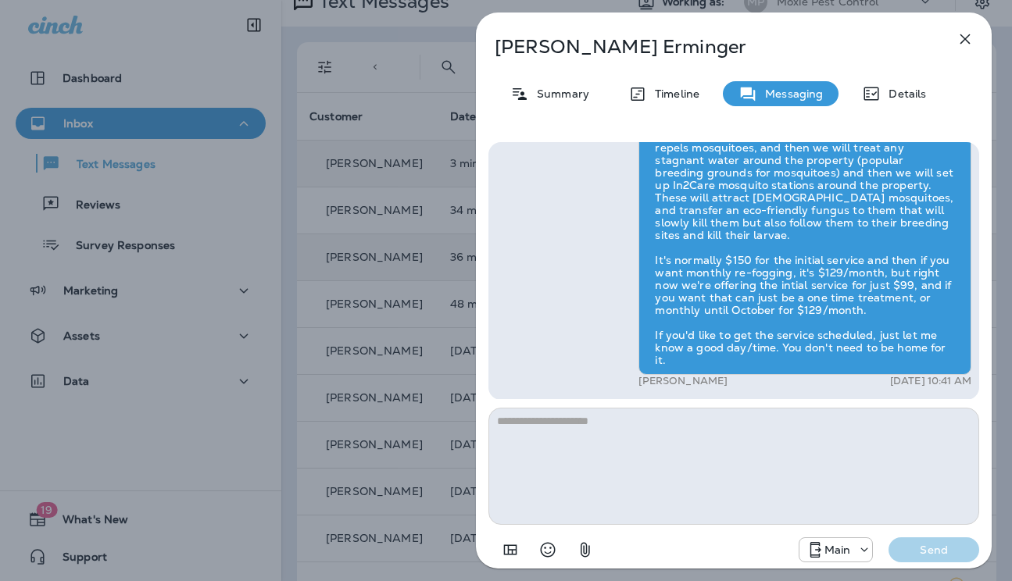
click at [398, 294] on div "[PERSON_NAME] Summary Timeline Messaging Details Hi [PERSON_NAME] , this is [PE…" at bounding box center [506, 290] width 1012 height 581
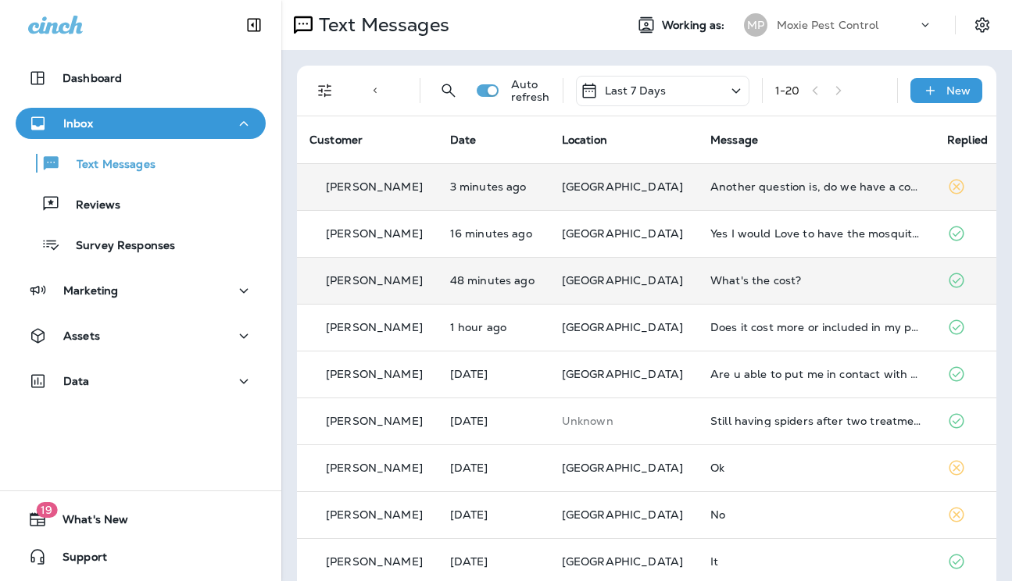
click at [830, 96] on div "1 - 20" at bounding box center [829, 90] width 109 height 23
drag, startPoint x: 831, startPoint y: 93, endPoint x: 771, endPoint y: 65, distance: 66.4
click at [831, 93] on div "1 - 20" at bounding box center [829, 90] width 109 height 23
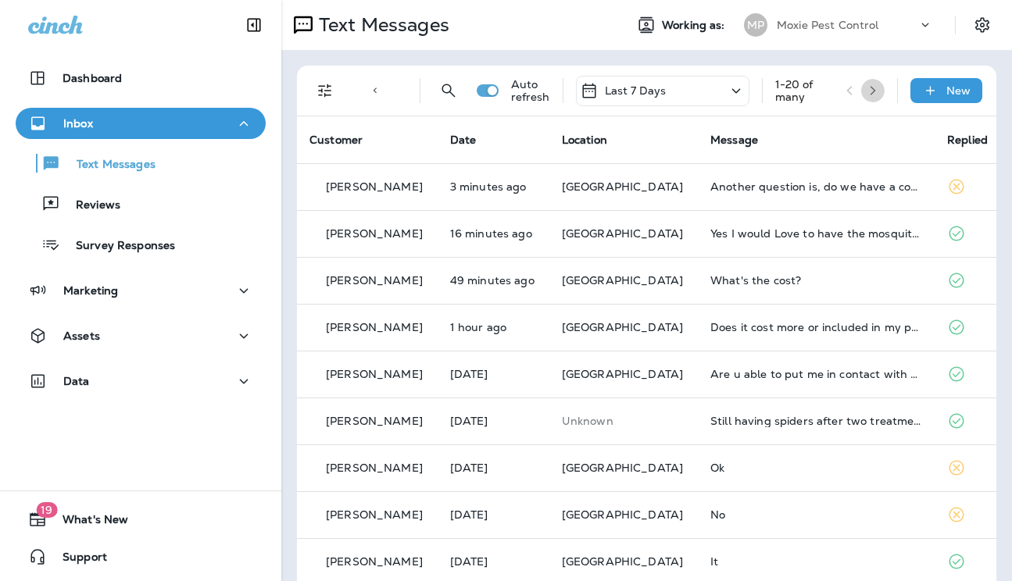
click at [867, 89] on icon "button" at bounding box center [872, 90] width 11 height 11
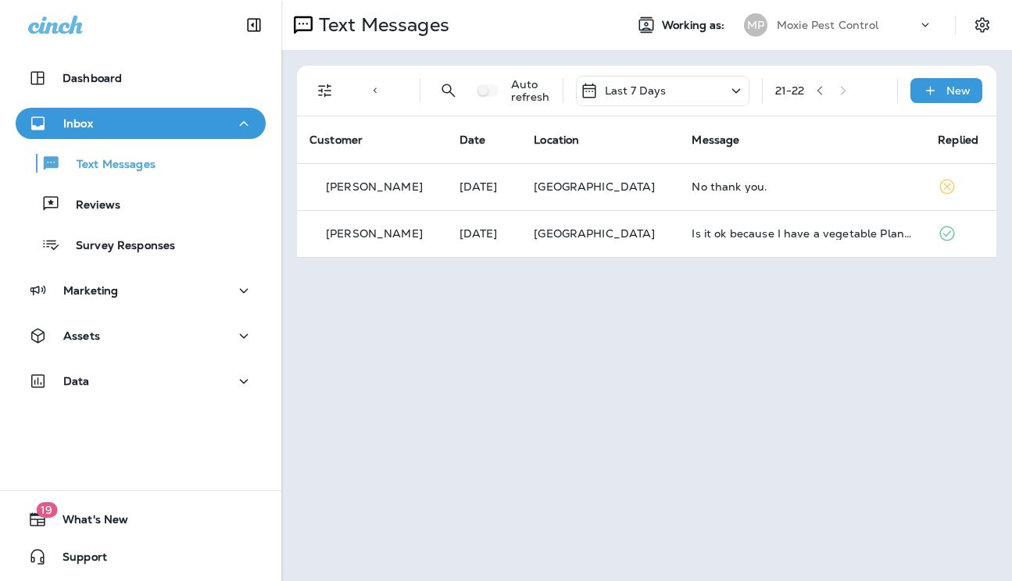
click at [823, 92] on icon "button" at bounding box center [819, 90] width 11 height 11
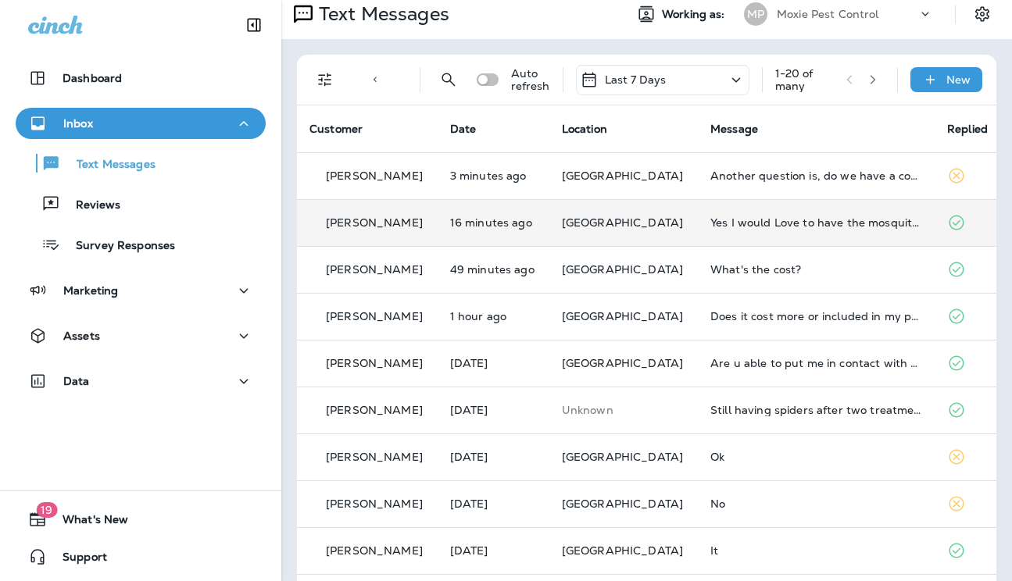
scroll to position [8, 0]
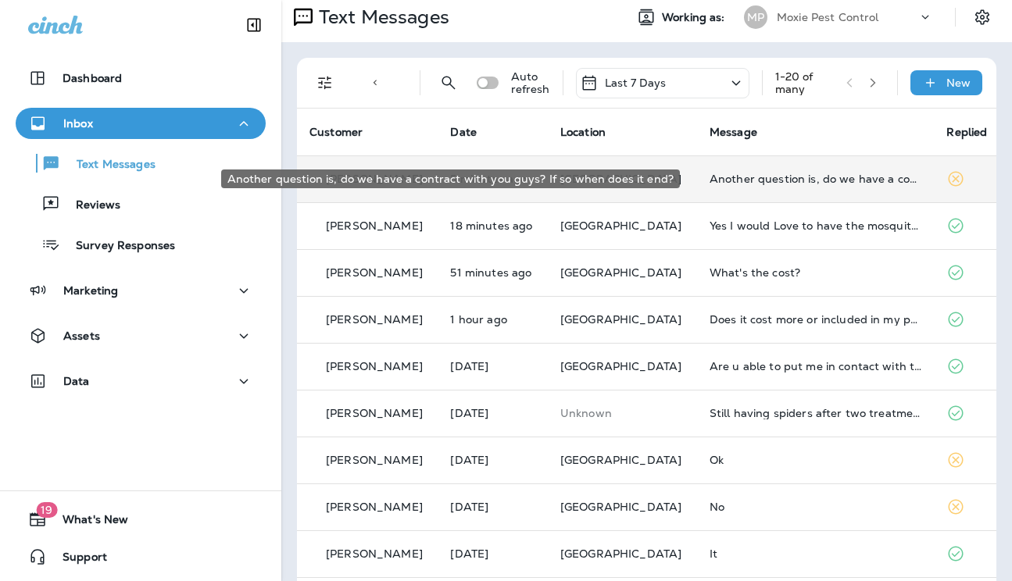
click at [745, 184] on div "Another question is, do we have a contract with you guys? If so when does it en…" at bounding box center [815, 179] width 212 height 12
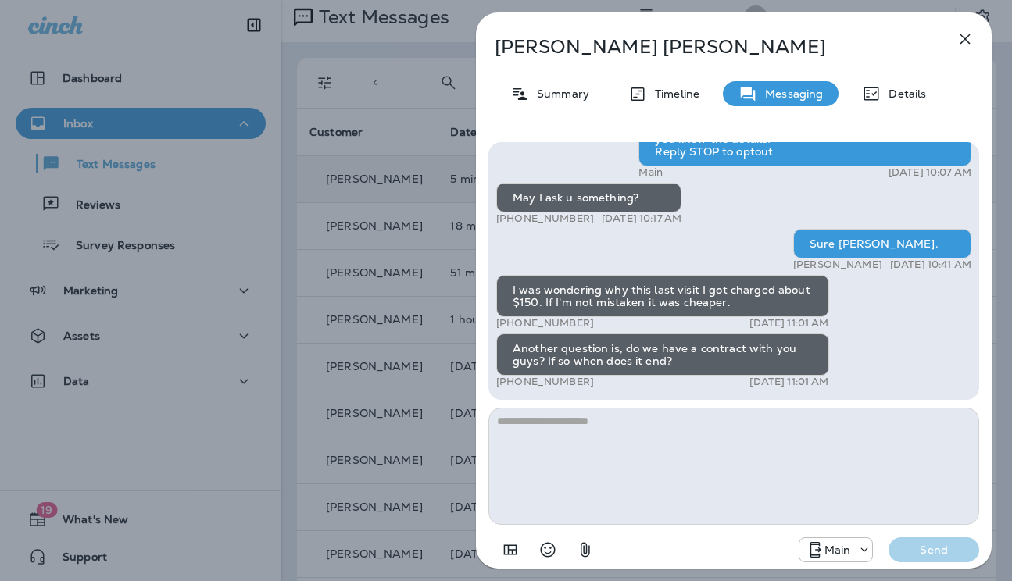
click at [565, 419] on textarea at bounding box center [733, 466] width 491 height 117
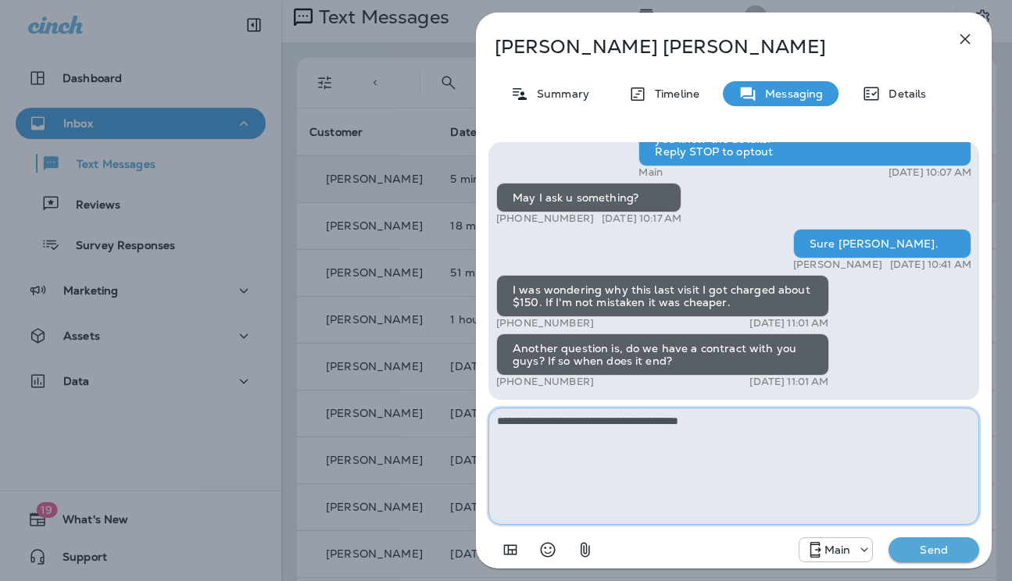
type textarea "**********"
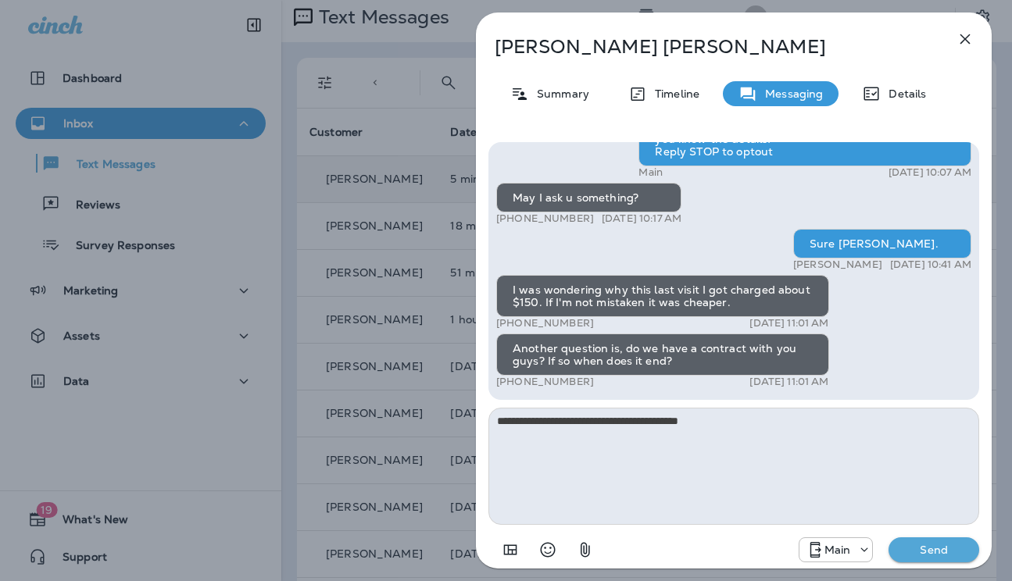
click at [935, 546] on p "Send" at bounding box center [934, 550] width 66 height 14
